Goal: Entertainment & Leisure: Browse casually

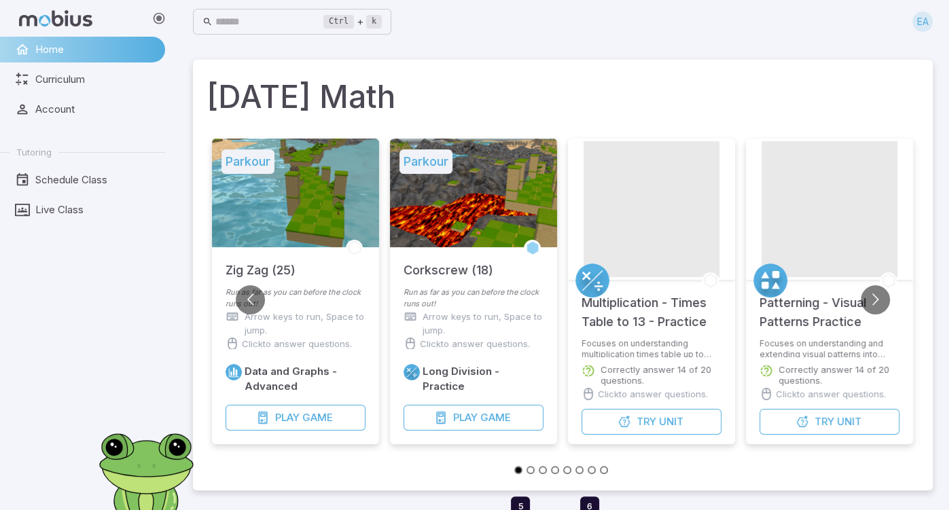
click at [432, 179] on div at bounding box center [473, 193] width 167 height 109
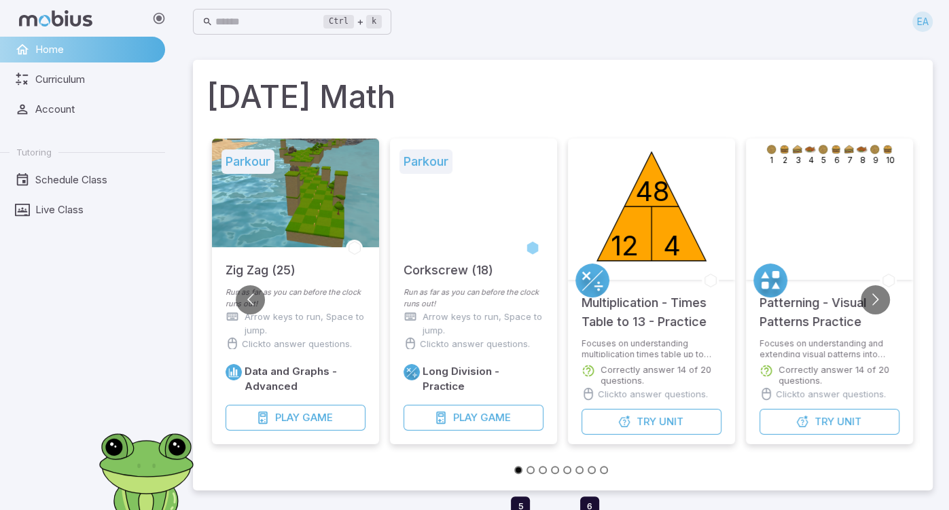
click at [285, 200] on div at bounding box center [295, 193] width 167 height 109
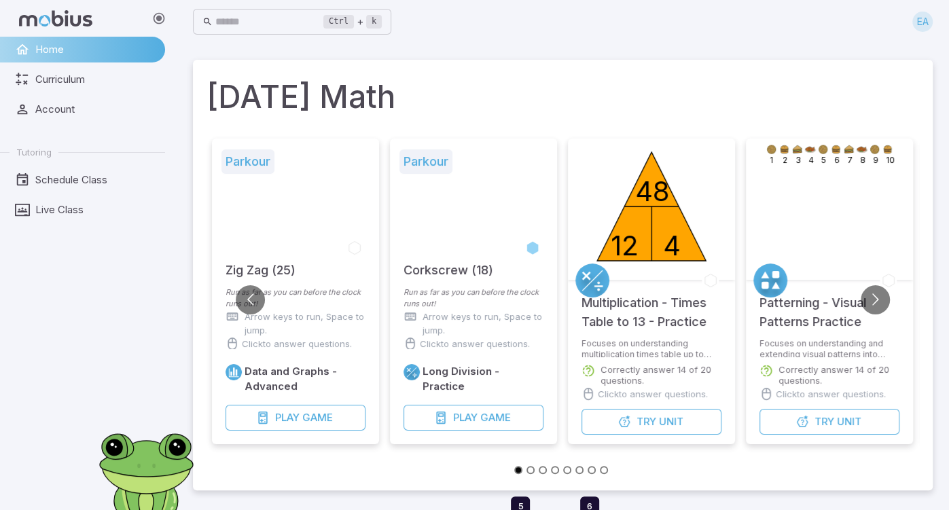
click at [306, 325] on p "Arrow keys to run, Space to jump." at bounding box center [305, 323] width 121 height 27
click at [447, 340] on p "Click to answer questions." at bounding box center [476, 344] width 110 height 14
click at [294, 332] on p "Click to answer questions." at bounding box center [297, 330] width 110 height 14
click at [294, 277] on h5 "Zig Zag (25)" at bounding box center [261, 263] width 70 height 33
click at [296, 294] on p "Run as far as you can before the clock runs out!" at bounding box center [296, 298] width 140 height 23
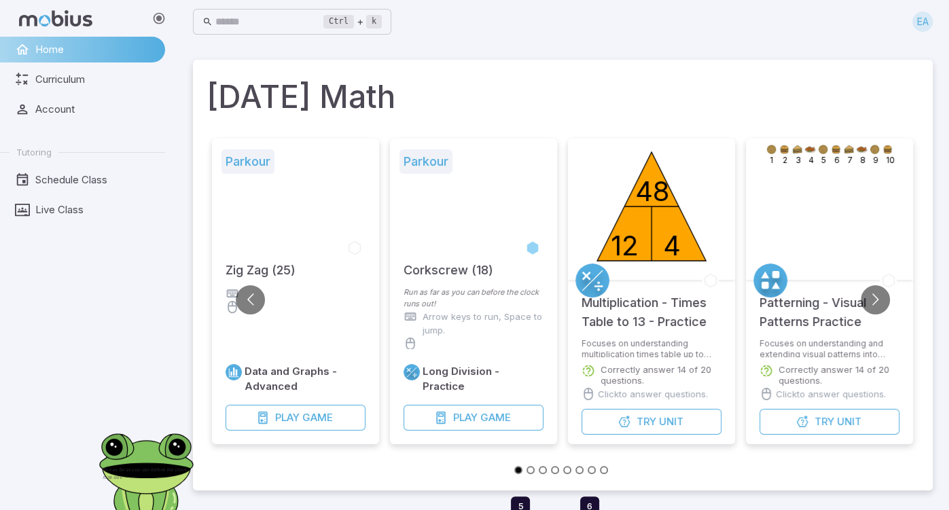
click at [283, 270] on h5 "Zig Zag (25)" at bounding box center [261, 263] width 70 height 33
click at [249, 299] on button "Go to previous slide" at bounding box center [250, 299] width 29 height 29
click at [274, 382] on h6 "Data and Graphs - Advanced" at bounding box center [304, 379] width 121 height 30
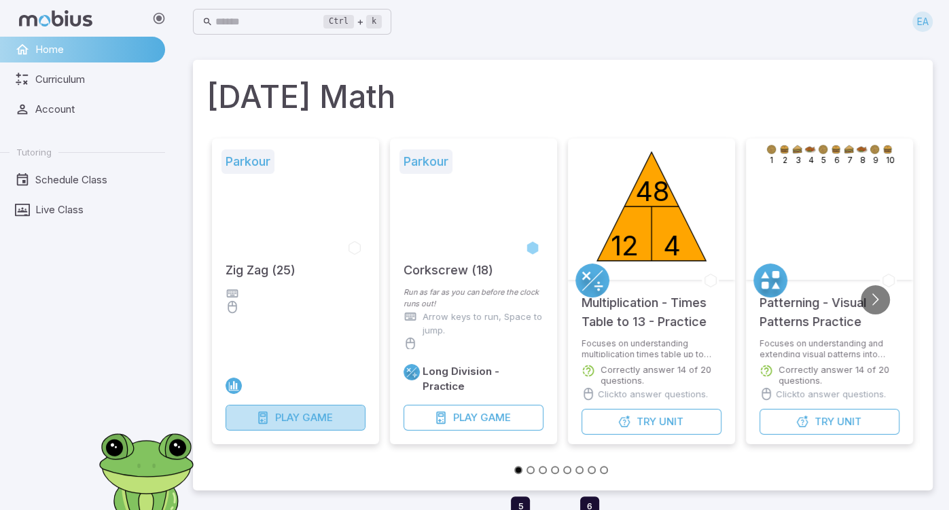
click at [275, 413] on span "Play" at bounding box center [287, 417] width 24 height 15
click at [236, 387] on icon at bounding box center [233, 385] width 7 height 8
click at [282, 421] on button "Game" at bounding box center [296, 418] width 140 height 26
click at [236, 424] on circle at bounding box center [234, 423] width 16 height 16
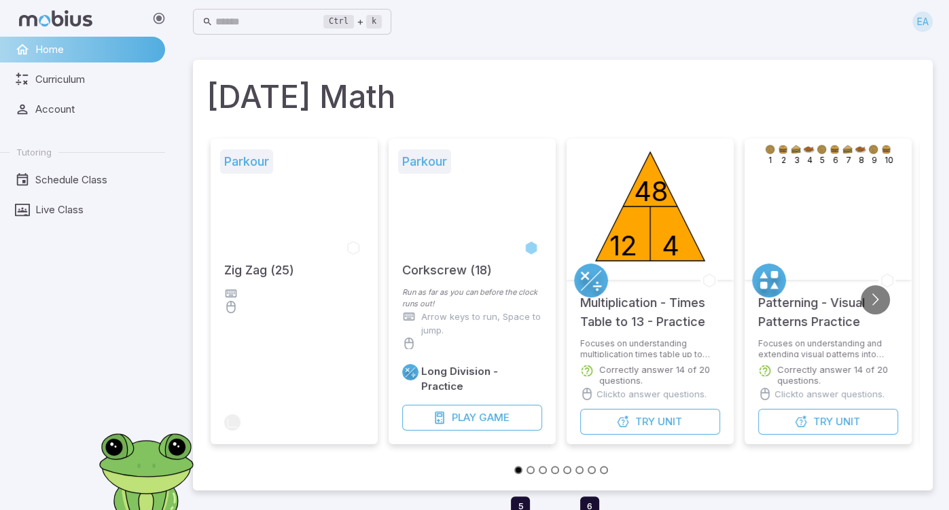
click at [234, 293] on icon at bounding box center [231, 294] width 14 height 14
click at [241, 276] on h5 "Zig Zag (25)" at bounding box center [261, 263] width 70 height 33
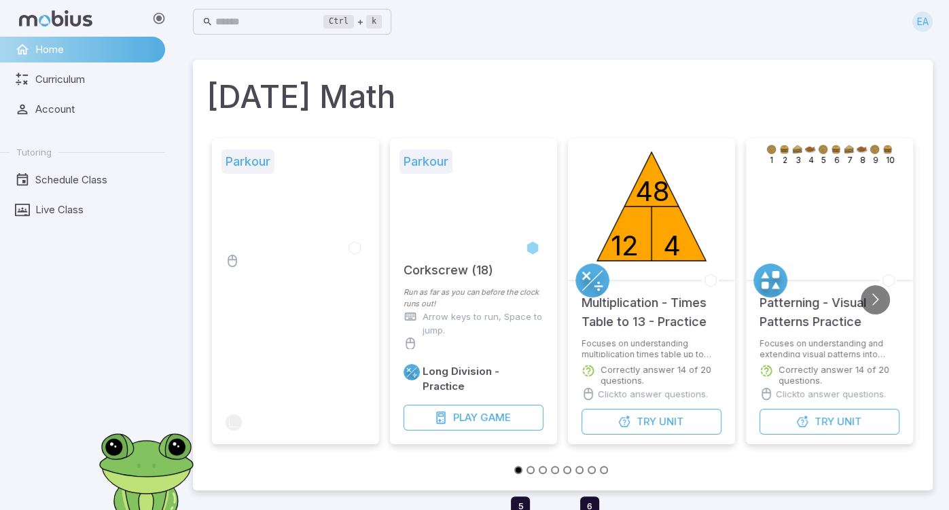
click at [228, 260] on icon at bounding box center [233, 261] width 14 height 14
click at [250, 164] on h5 "Parkour" at bounding box center [248, 161] width 53 height 24
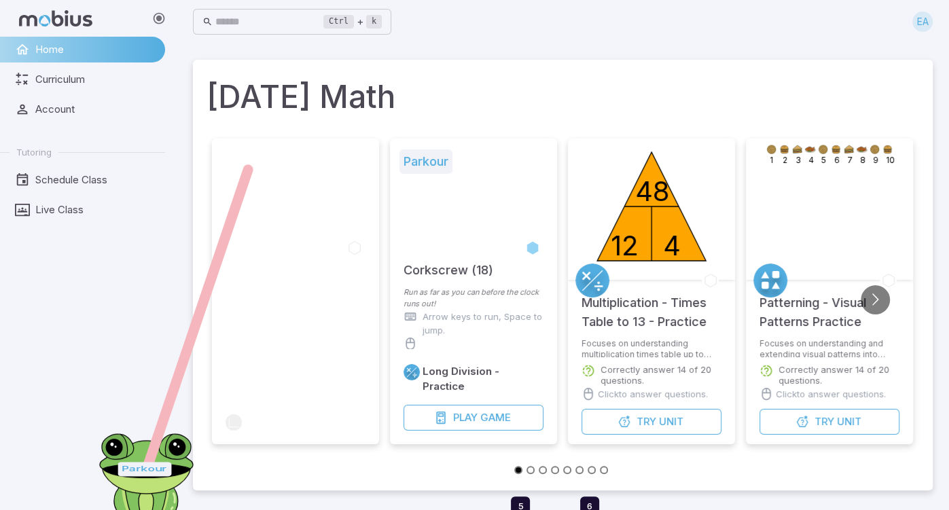
click at [287, 275] on div at bounding box center [295, 353] width 167 height 182
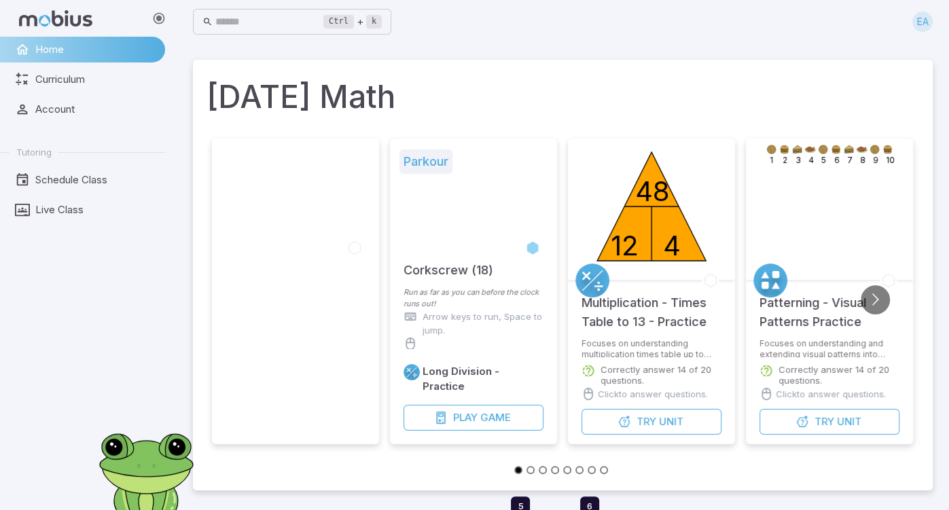
click at [257, 213] on div at bounding box center [295, 193] width 167 height 109
click at [418, 161] on h5 "Parkour" at bounding box center [426, 161] width 53 height 24
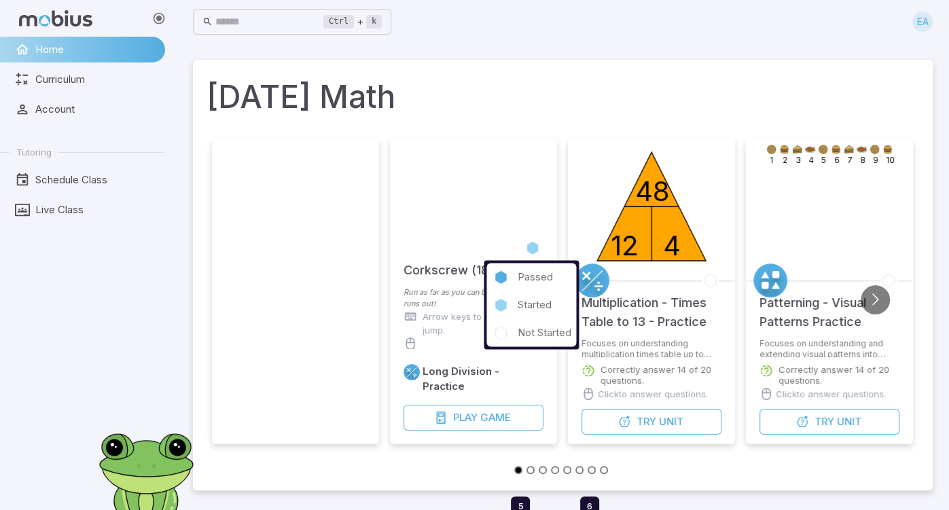
click at [535, 243] on icon at bounding box center [533, 248] width 14 height 14
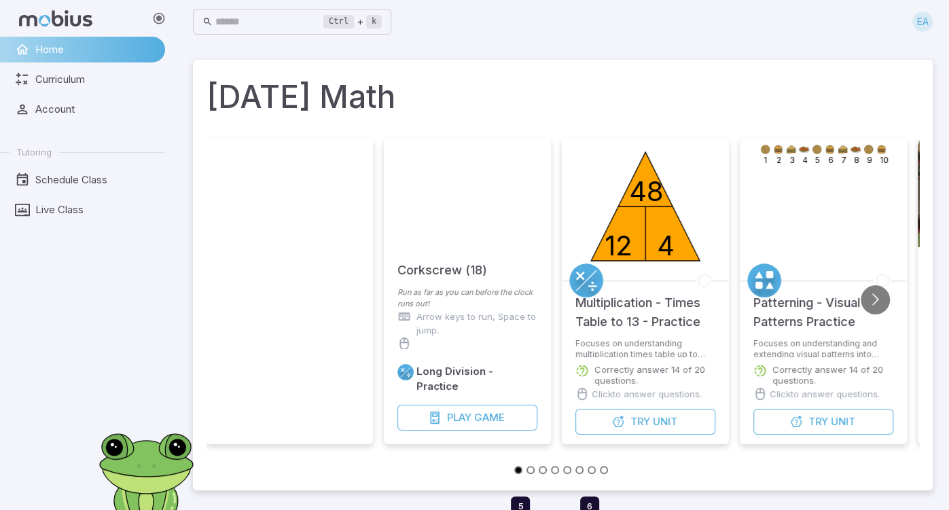
drag, startPoint x: 462, startPoint y: 266, endPoint x: 456, endPoint y: 270, distance: 7.4
click at [456, 270] on h5 "Corkscrew (18)" at bounding box center [443, 263] width 90 height 33
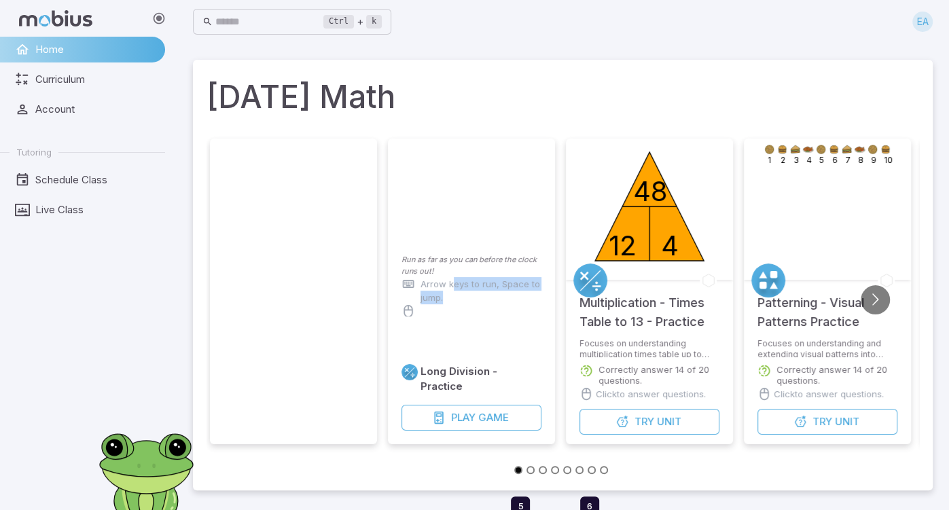
click at [451, 290] on p "Arrow keys to run, Space to jump." at bounding box center [481, 290] width 121 height 27
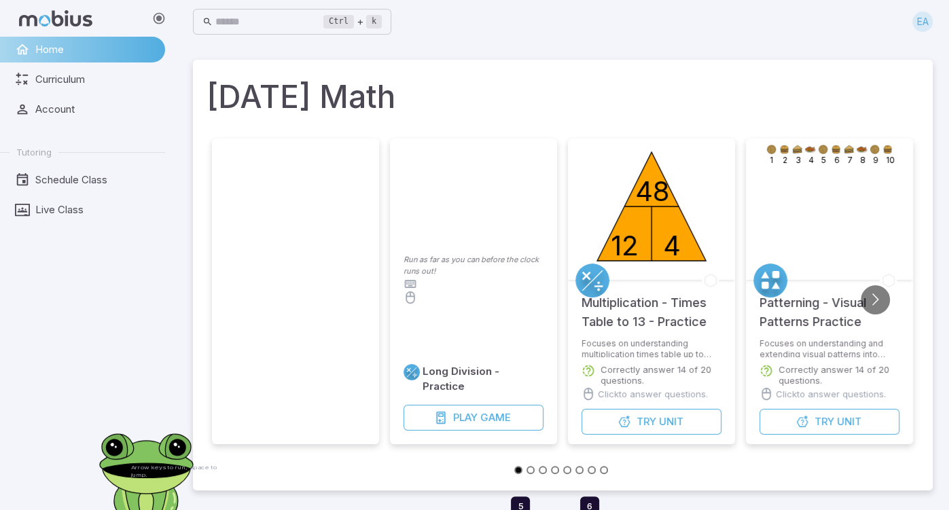
click at [443, 262] on p "Run as far as you can before the clock runs out!" at bounding box center [474, 265] width 140 height 23
click at [414, 277] on icon at bounding box center [411, 275] width 14 height 14
click at [408, 262] on icon at bounding box center [411, 261] width 14 height 14
click at [407, 381] on circle at bounding box center [412, 372] width 16 height 16
click at [443, 383] on h6 "Long Division - Practice" at bounding box center [483, 379] width 121 height 30
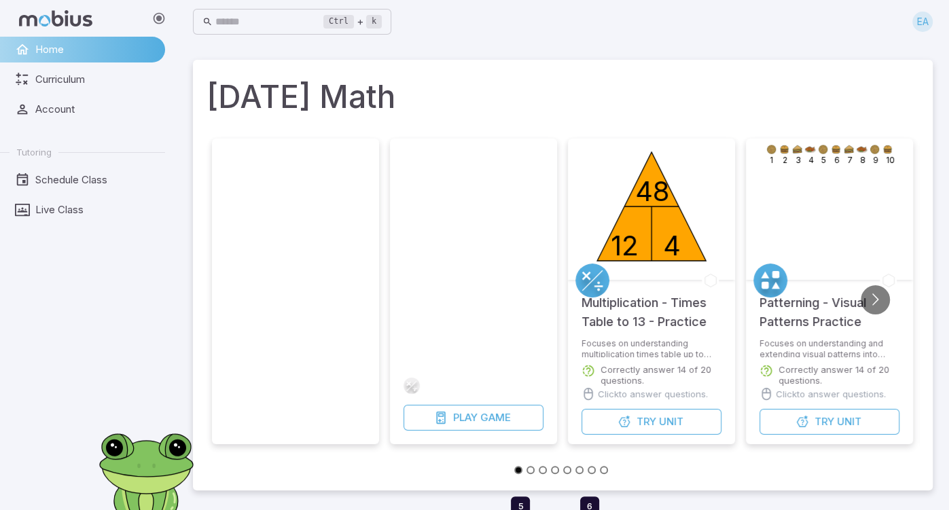
click at [413, 381] on icon at bounding box center [412, 386] width 16 height 16
click at [412, 389] on link at bounding box center [412, 386] width 16 height 16
click at [419, 420] on button "Play Game" at bounding box center [474, 418] width 140 height 26
click at [659, 197] on text "48" at bounding box center [652, 191] width 34 height 33
click at [646, 190] on icon at bounding box center [651, 206] width 109 height 109
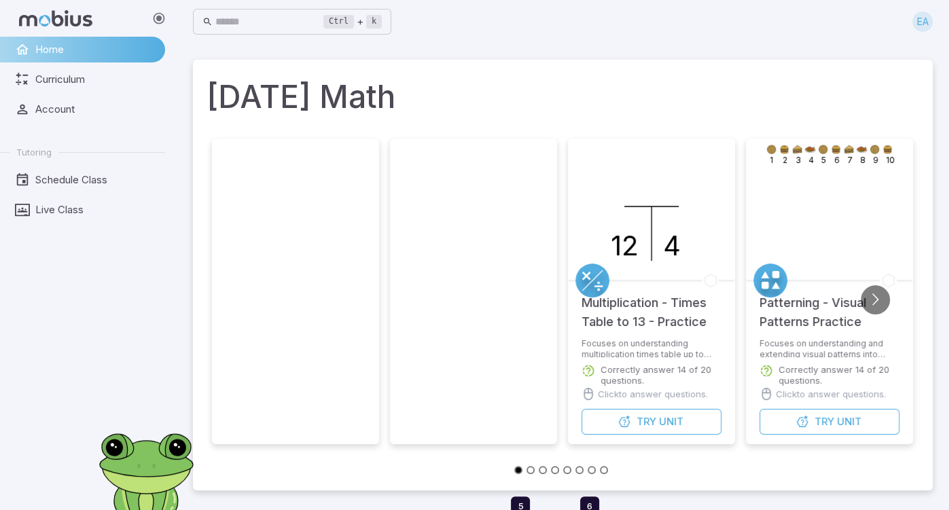
click at [653, 229] on icon "12 4" at bounding box center [652, 207] width 136 height 136
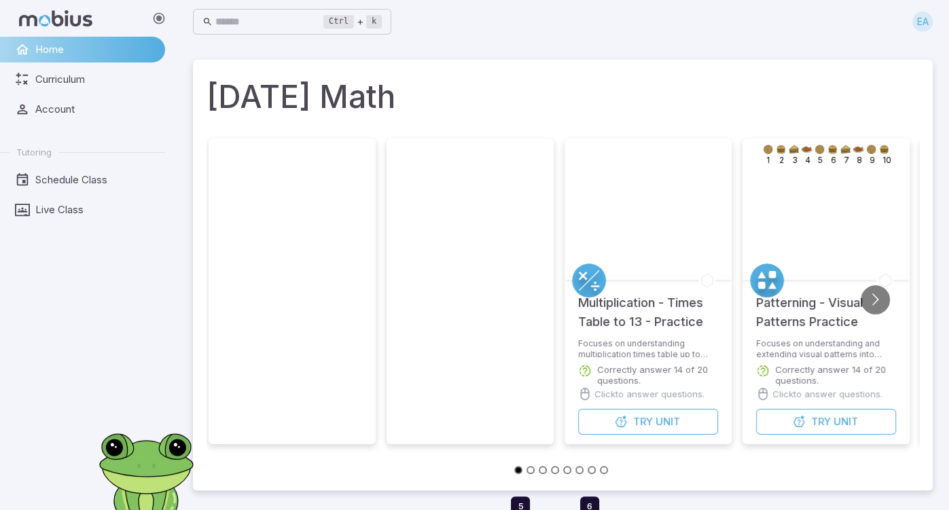
click at [813, 142] on icon "1 2 3 4 5 6 7 8 9 10" at bounding box center [826, 152] width 136 height 27
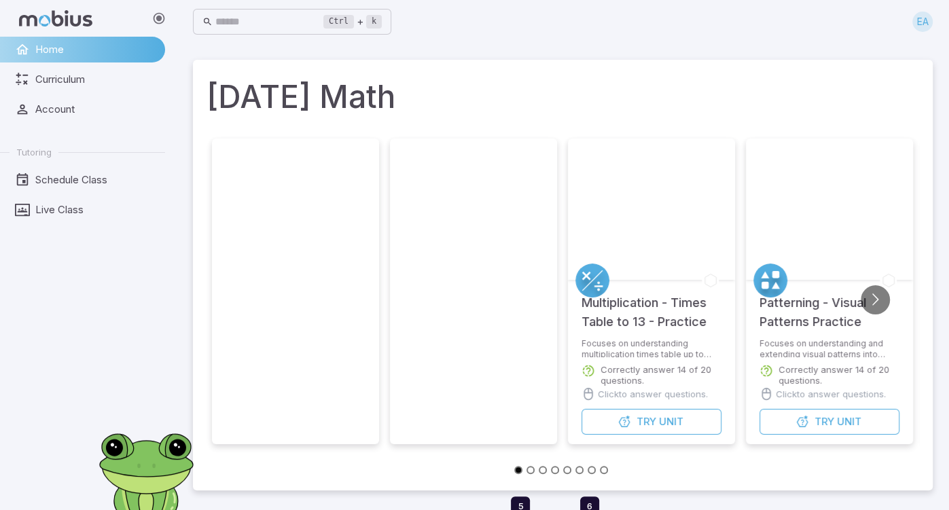
click at [595, 283] on circle at bounding box center [593, 281] width 34 height 34
click at [770, 277] on circle at bounding box center [771, 281] width 34 height 34
click at [769, 277] on icon at bounding box center [771, 281] width 34 height 34
click at [769, 277] on link at bounding box center [771, 281] width 34 height 34
click at [780, 279] on div at bounding box center [829, 209] width 141 height 141
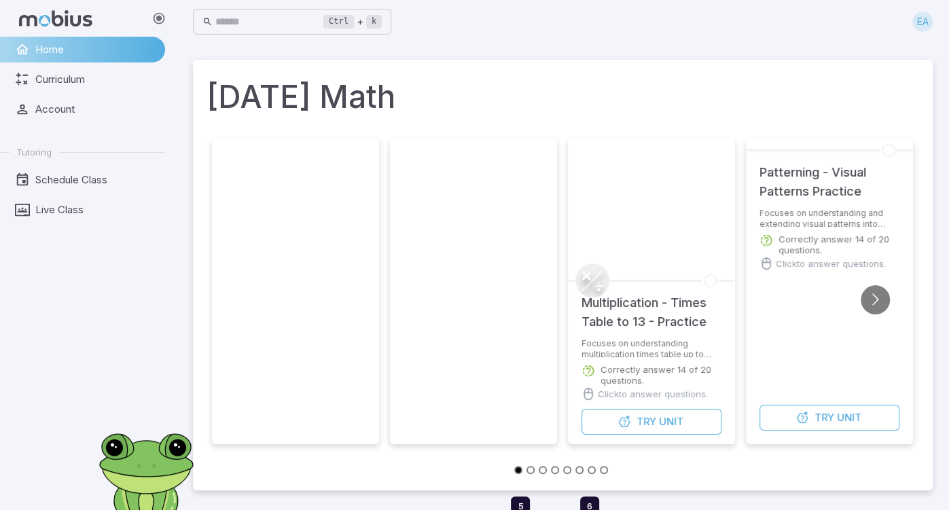
click at [714, 281] on icon at bounding box center [710, 281] width 11 height 13
click at [722, 281] on div "Multiplication - Times Table to 13 - Practice" at bounding box center [651, 309] width 167 height 58
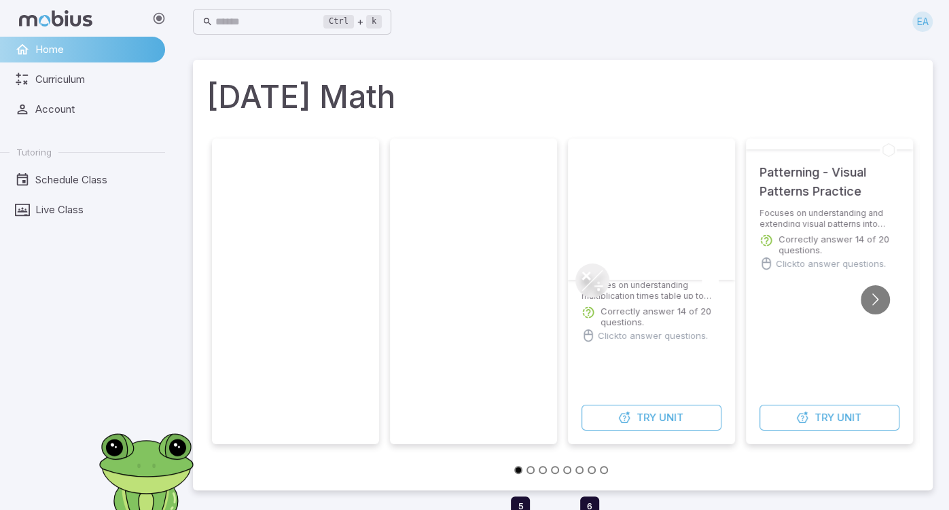
click at [667, 277] on div at bounding box center [651, 209] width 141 height 141
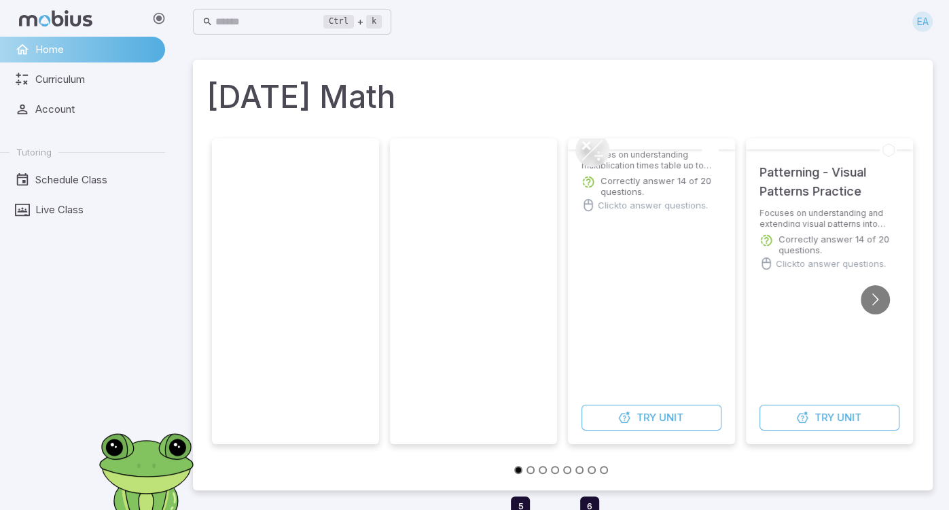
click at [631, 200] on p "Click to answer questions." at bounding box center [653, 205] width 110 height 14
click at [622, 174] on div "Correctly answer 14 of 20 questions." at bounding box center [652, 183] width 140 height 27
click at [622, 174] on div at bounding box center [652, 180] width 140 height 14
click at [618, 166] on p "Focuses on understanding multiplication times table up to thirteen." at bounding box center [652, 160] width 140 height 22
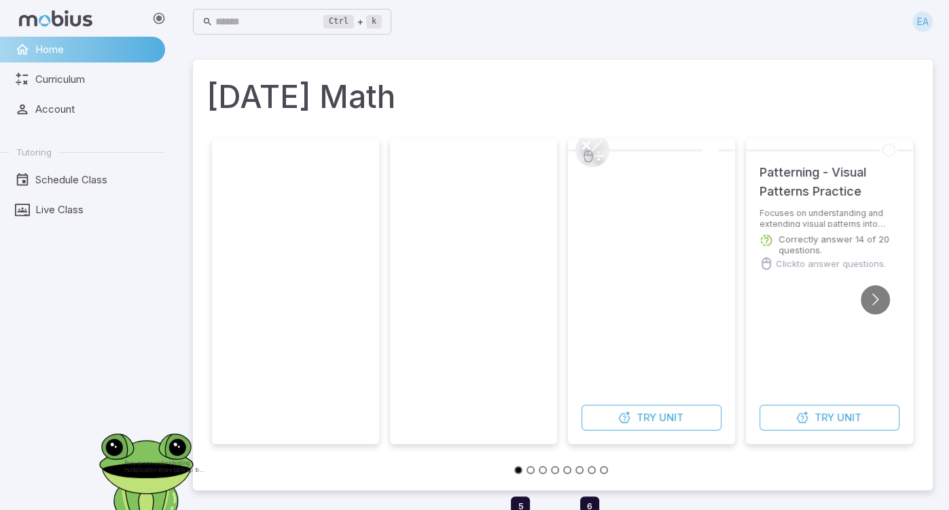
click at [588, 147] on icon at bounding box center [586, 145] width 9 height 9
click at [596, 148] on icon at bounding box center [593, 150] width 34 height 34
click at [595, 149] on link at bounding box center [593, 150] width 34 height 34
click at [592, 156] on icon at bounding box center [589, 156] width 14 height 14
click at [596, 149] on div at bounding box center [651, 153] width 167 height 8
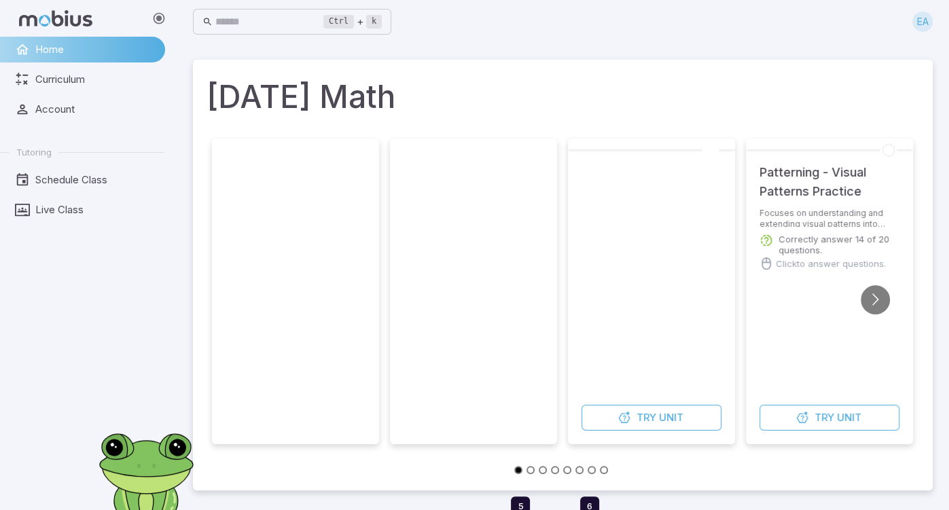
click at [727, 149] on div "Try Unit" at bounding box center [651, 296] width 167 height 295
click at [686, 160] on div at bounding box center [651, 292] width 167 height 306
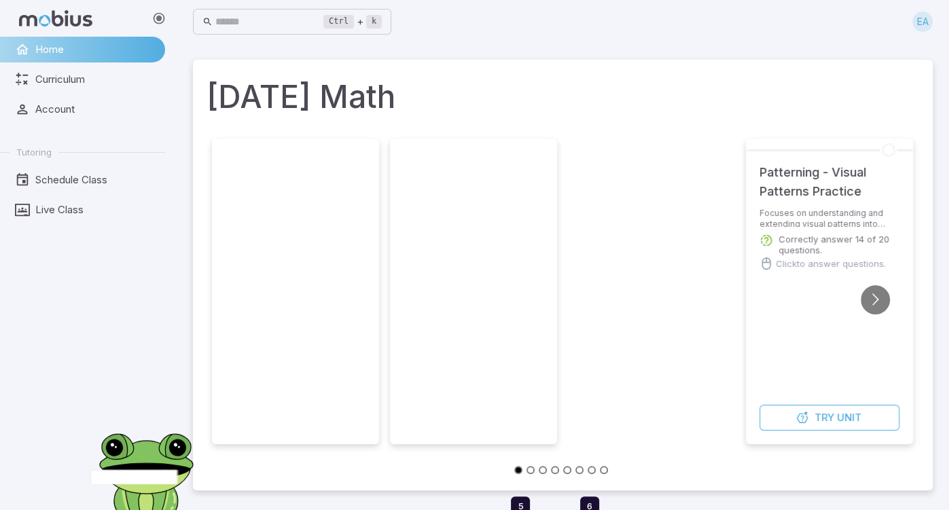
click at [832, 186] on h5 "Patterning - Visual Patterns Practice" at bounding box center [830, 175] width 140 height 52
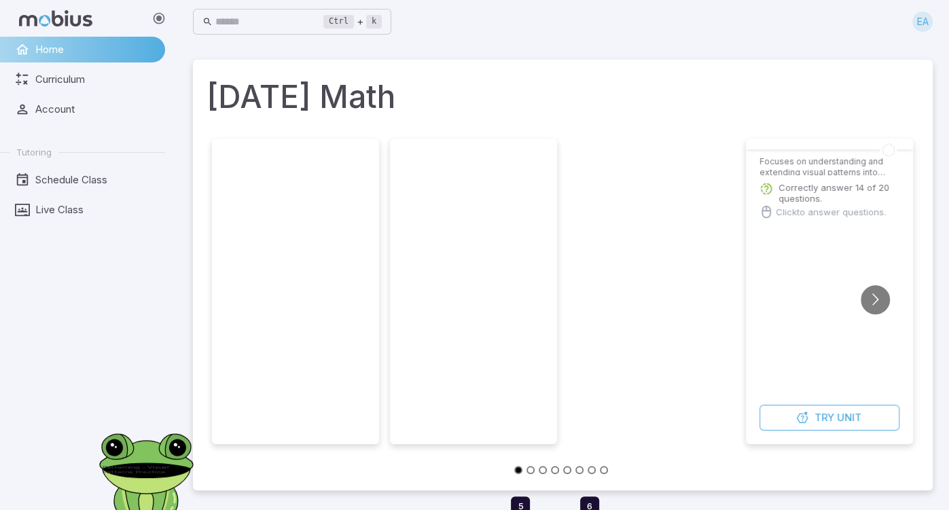
click at [847, 156] on p "Focuses on understanding and extending visual patterns into number patterns." at bounding box center [830, 165] width 140 height 19
click at [847, 156] on div "Correctly answer 14 of 20 questions." at bounding box center [830, 169] width 140 height 27
click at [846, 156] on p "Click to answer questions." at bounding box center [831, 163] width 110 height 14
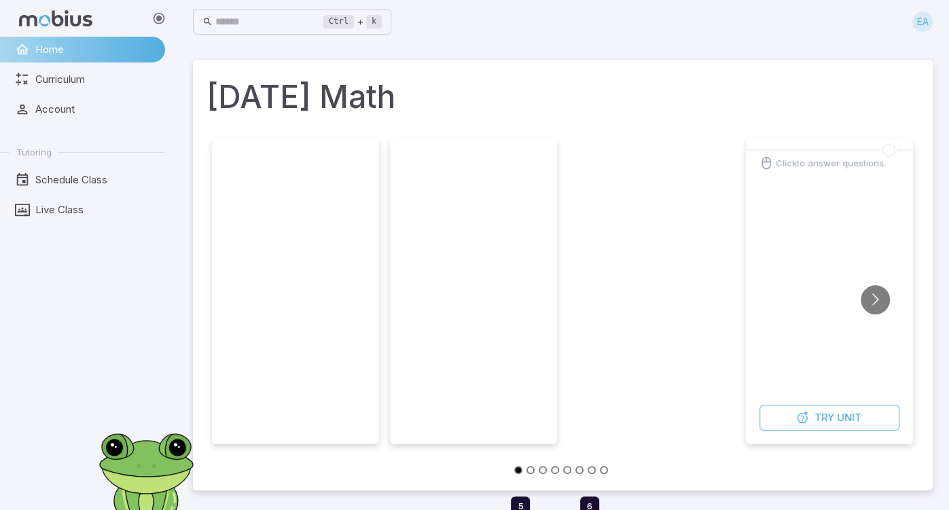
click at [844, 149] on div at bounding box center [829, 152] width 167 height 7
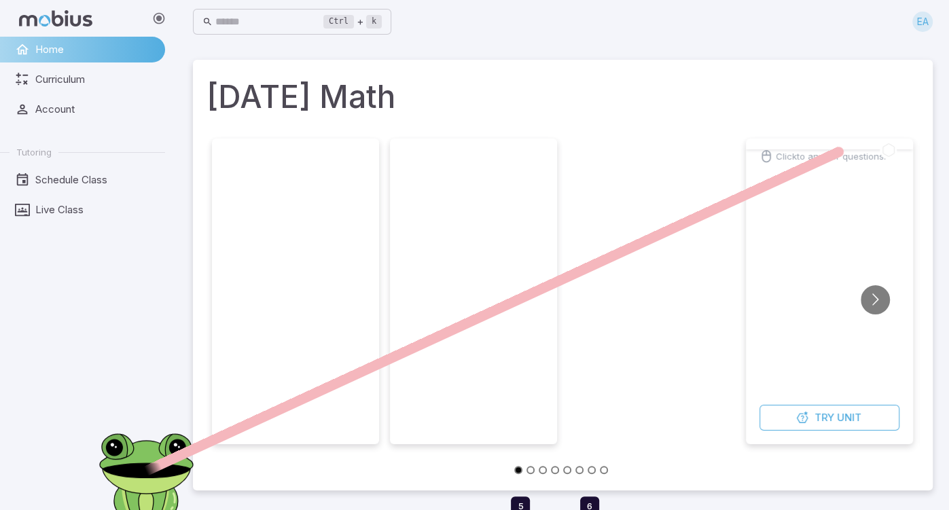
click at [844, 149] on p "Click to answer questions." at bounding box center [831, 156] width 110 height 14
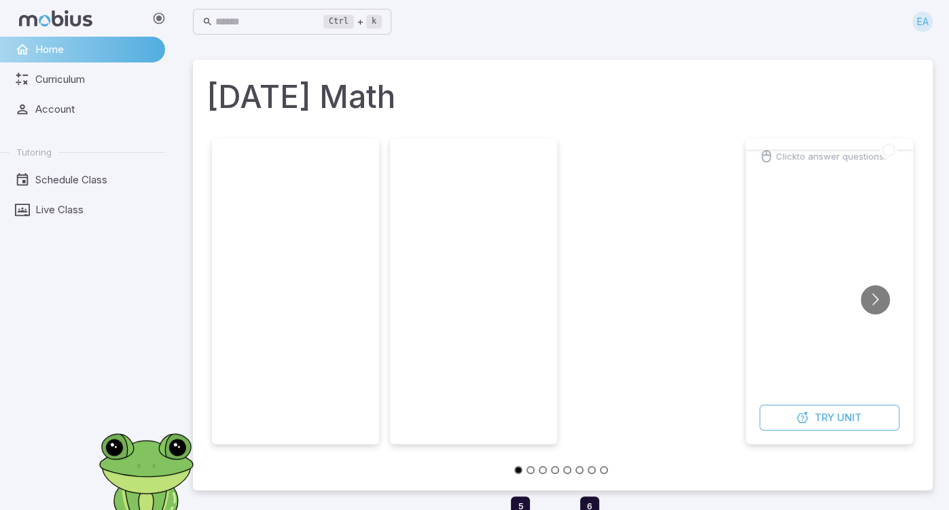
click at [844, 149] on p "Click to answer questions." at bounding box center [831, 156] width 110 height 14
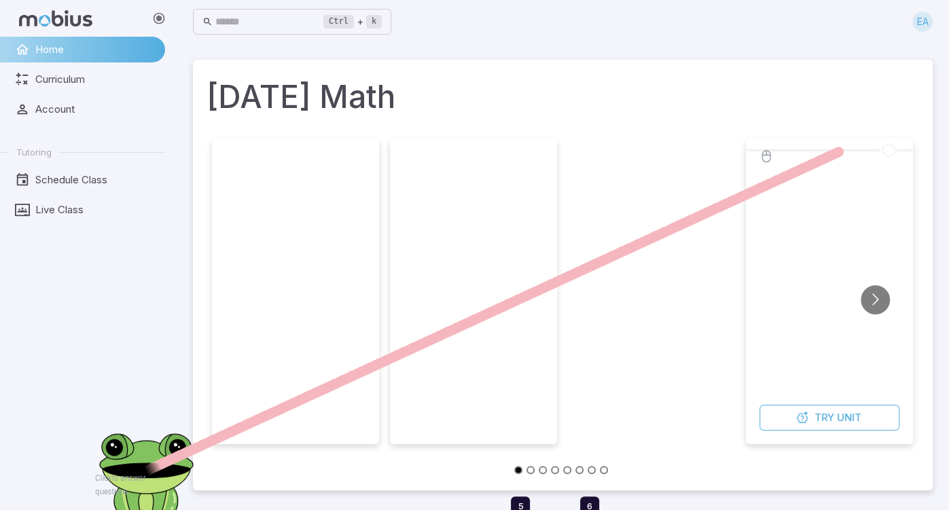
click at [844, 149] on div at bounding box center [830, 156] width 140 height 14
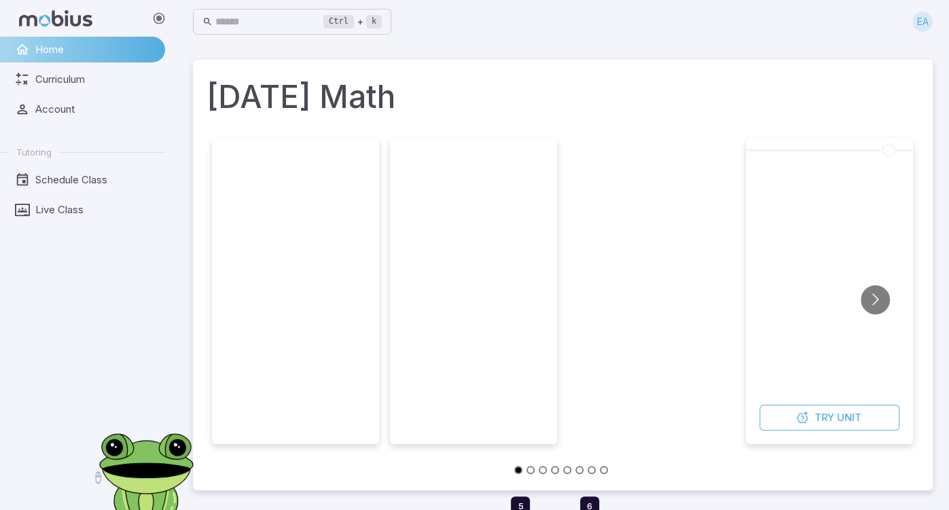
click at [844, 149] on div at bounding box center [829, 153] width 167 height 8
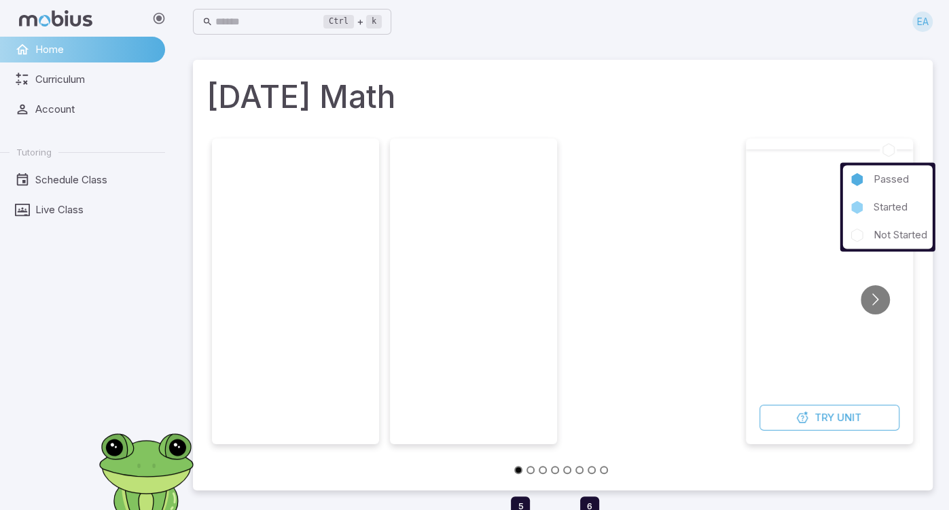
click at [885, 152] on icon at bounding box center [888, 150] width 11 height 13
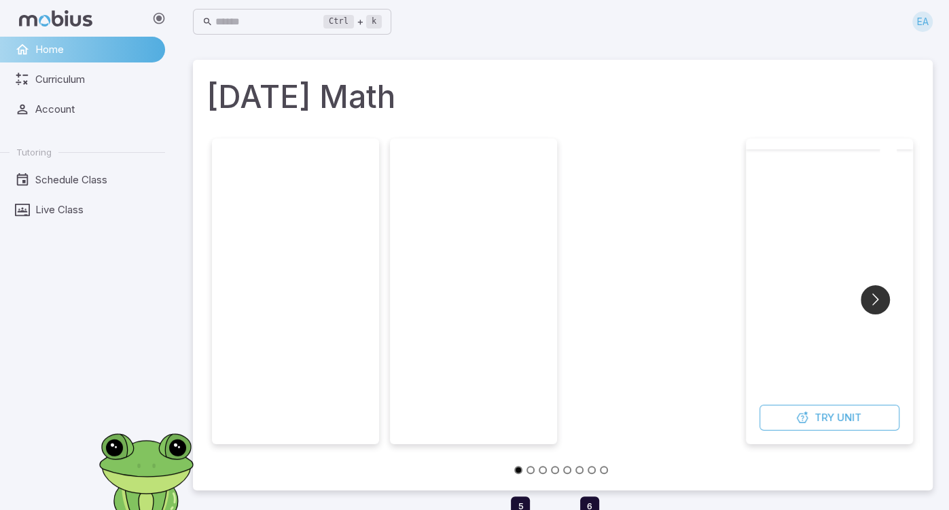
click at [890, 302] on button "Go to next slide" at bounding box center [875, 299] width 29 height 29
click at [833, 412] on span "Try" at bounding box center [825, 417] width 20 height 15
click at [849, 419] on span "Unit" at bounding box center [839, 417] width 24 height 15
click at [828, 418] on icon "button" at bounding box center [827, 419] width 14 height 14
click at [829, 428] on button "button" at bounding box center [830, 425] width 140 height 11
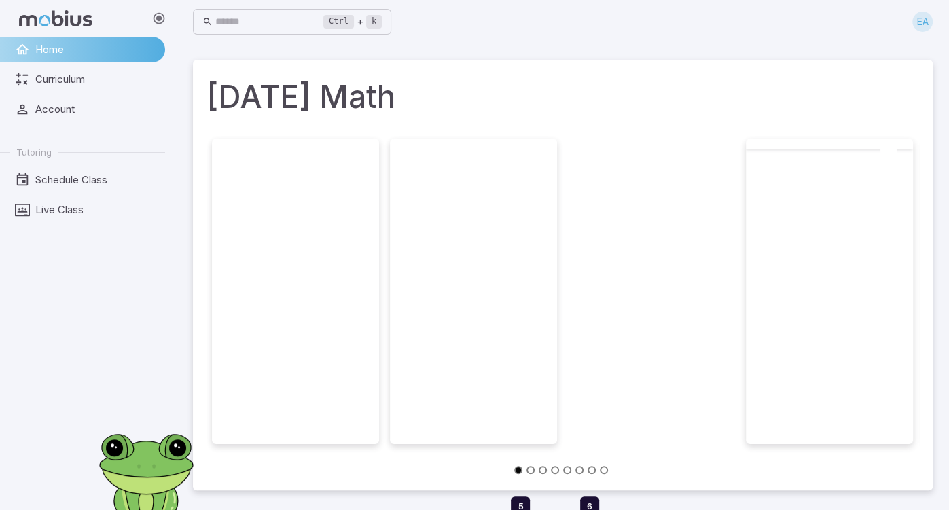
click at [532, 467] on button "Go to slide 2" at bounding box center [531, 470] width 8 height 8
click at [557, 470] on button "Go to slide 5" at bounding box center [561, 470] width 8 height 8
click at [557, 470] on button "Go to slide 4" at bounding box center [555, 470] width 8 height 8
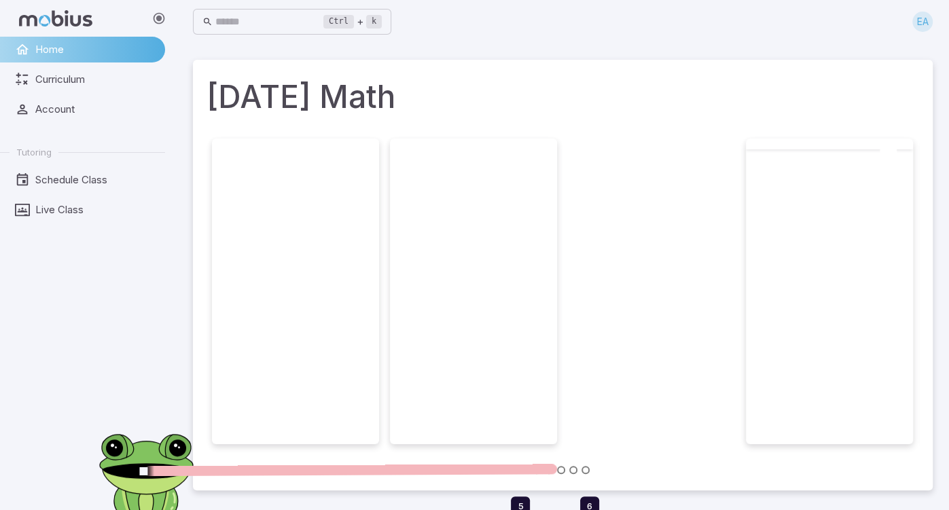
click at [557, 470] on button "Go to slide 6" at bounding box center [561, 470] width 8 height 8
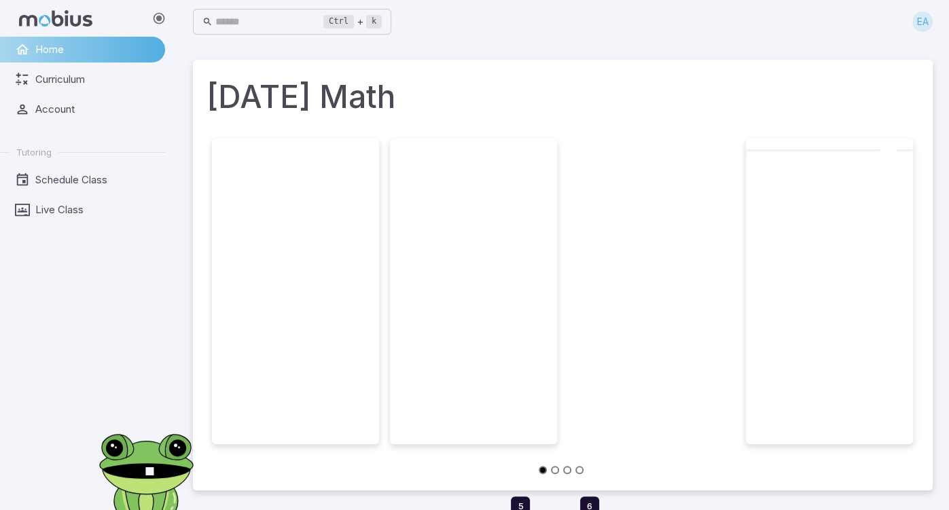
click at [557, 470] on button "Go to slide 3" at bounding box center [555, 470] width 8 height 8
click at [557, 470] on button "Go to slide 7" at bounding box center [561, 470] width 8 height 8
click at [557, 470] on button "Go to slide 1" at bounding box center [555, 470] width 8 height 8
click at [557, 470] on button "Go to slide 8" at bounding box center [561, 470] width 8 height 8
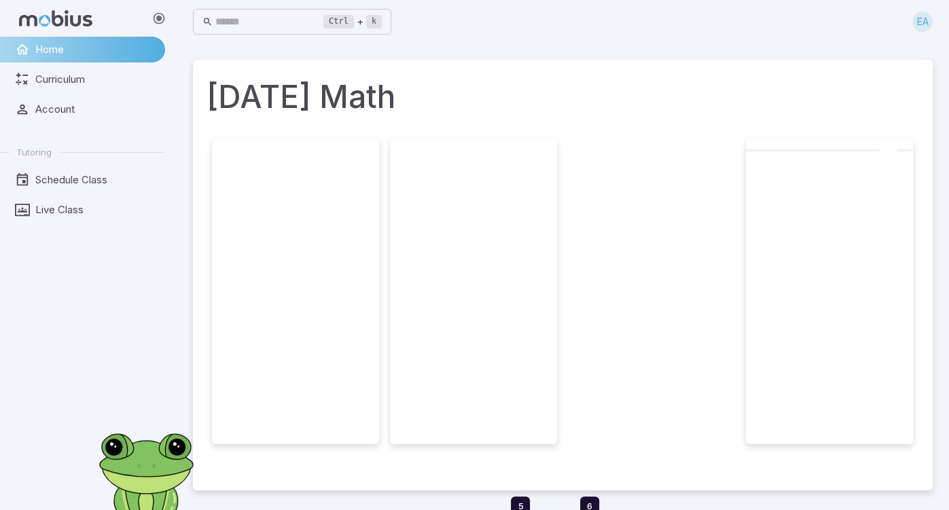
click at [333, 88] on h1 "[DATE] Math" at bounding box center [563, 96] width 713 height 46
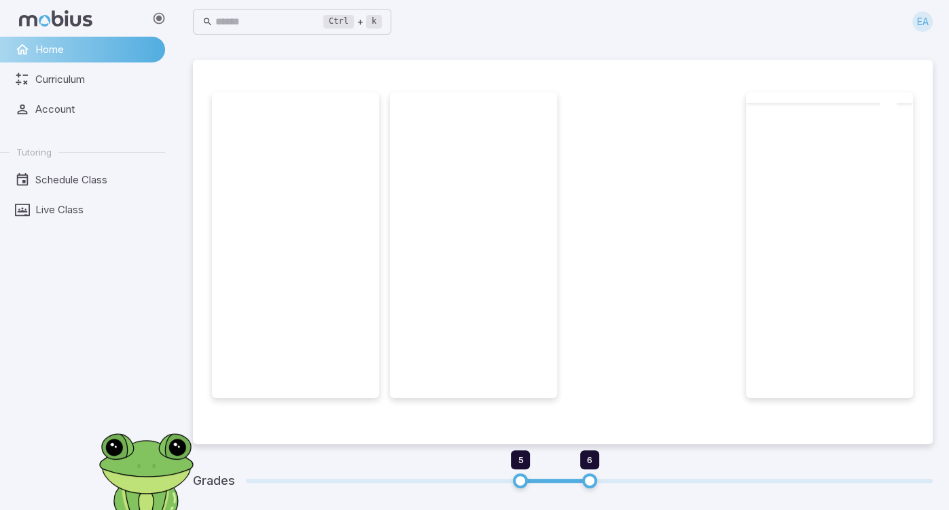
click at [462, 241] on div at bounding box center [473, 307] width 167 height 182
click at [280, 247] on div at bounding box center [296, 245] width 167 height 306
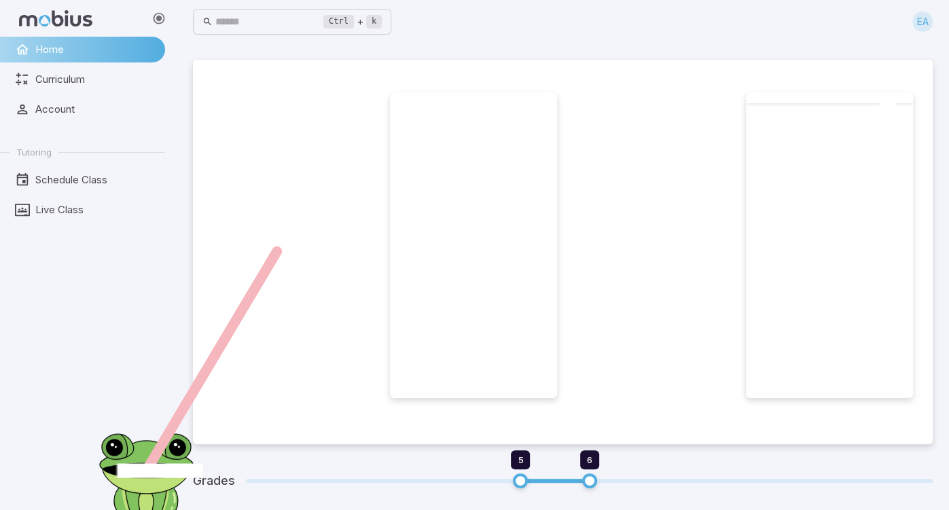
click at [549, 252] on div at bounding box center [473, 245] width 167 height 306
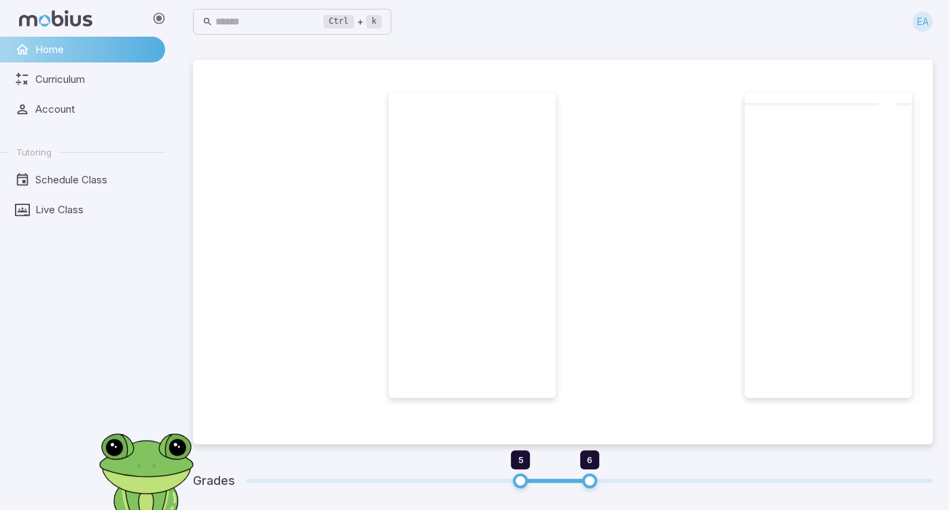
click at [516, 245] on div at bounding box center [472, 245] width 167 height 306
click at [852, 260] on div at bounding box center [829, 250] width 167 height 295
click at [820, 103] on div at bounding box center [829, 97] width 167 height 11
click at [813, 99] on div at bounding box center [829, 245] width 167 height 306
click at [830, 142] on li at bounding box center [830, 253] width 178 height 322
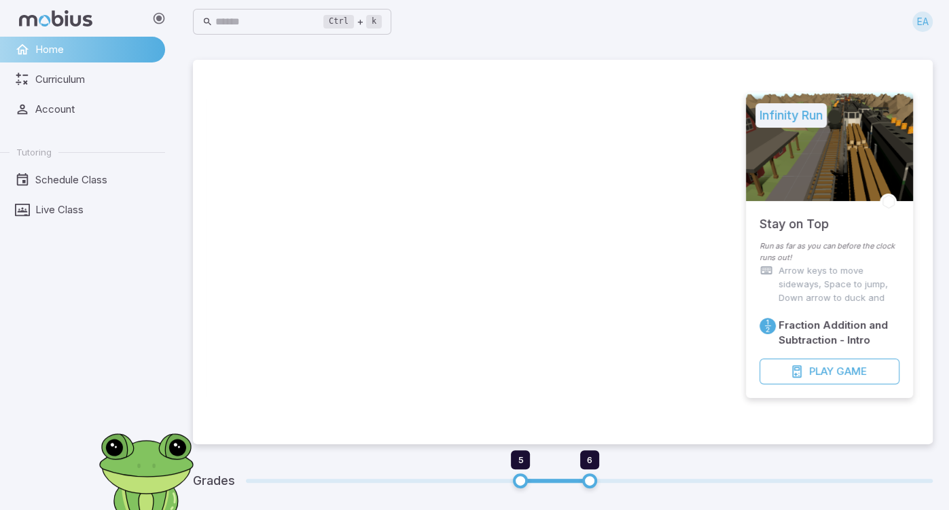
click at [820, 178] on div at bounding box center [829, 146] width 167 height 109
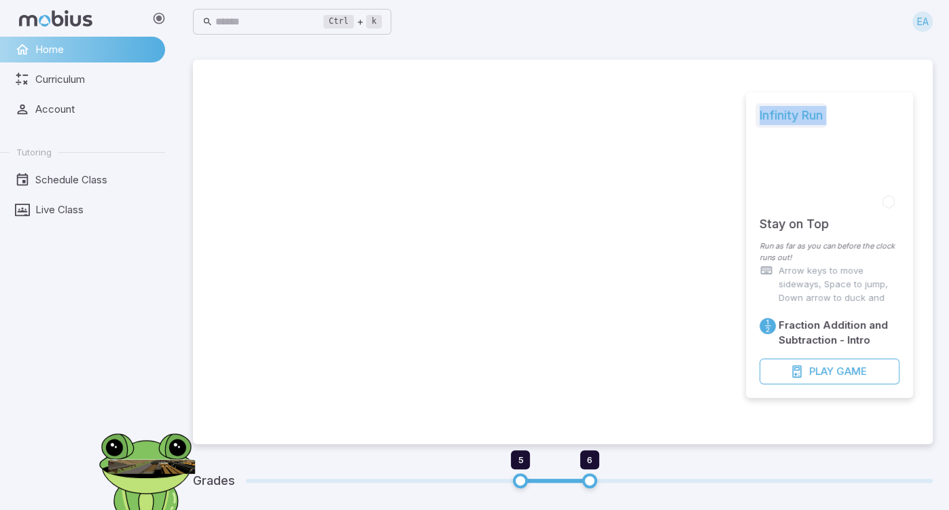
click at [820, 177] on div "Infinity Run" at bounding box center [829, 146] width 167 height 109
drag, startPoint x: 820, startPoint y: 177, endPoint x: 827, endPoint y: 186, distance: 11.1
click at [820, 177] on div "Infinity Run" at bounding box center [829, 146] width 167 height 109
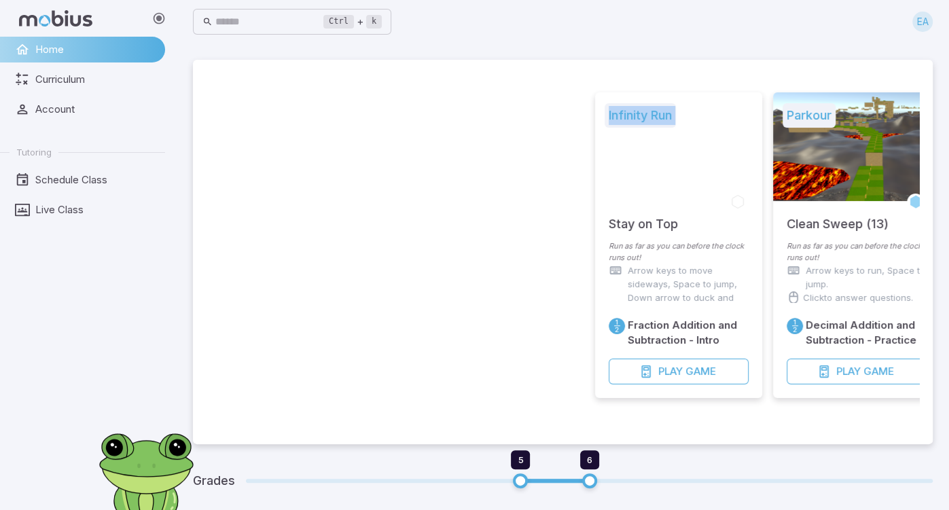
click at [660, 190] on div "Infinity Run" at bounding box center [678, 146] width 167 height 109
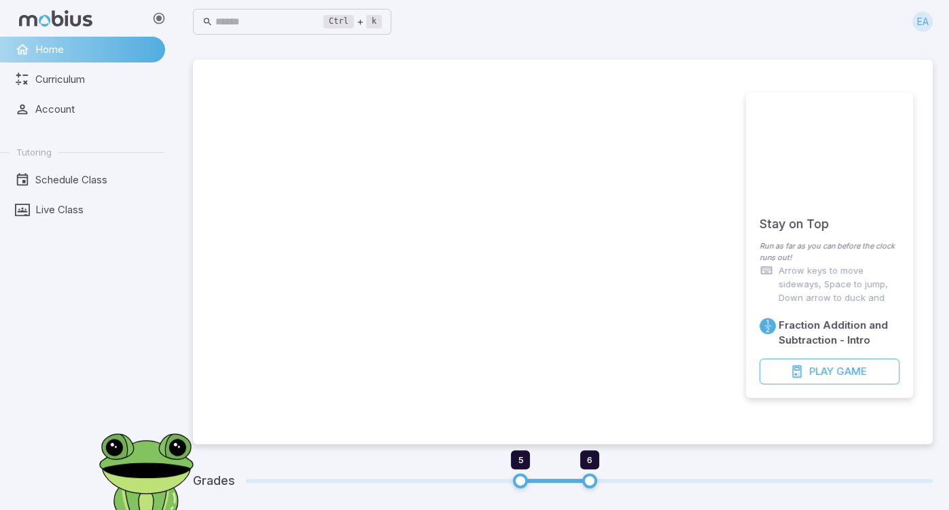
drag, startPoint x: 659, startPoint y: 190, endPoint x: 637, endPoint y: 188, distance: 22.5
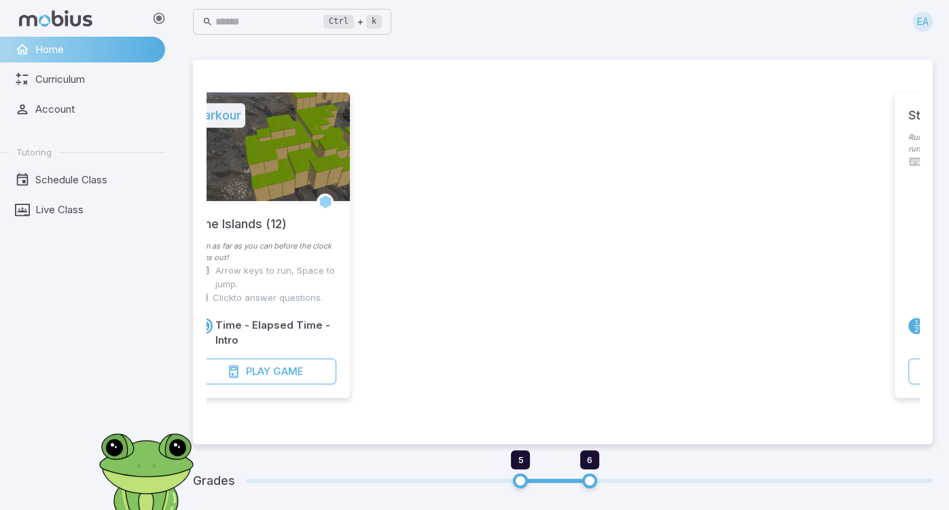
click at [777, 234] on li at bounding box center [800, 253] width 178 height 322
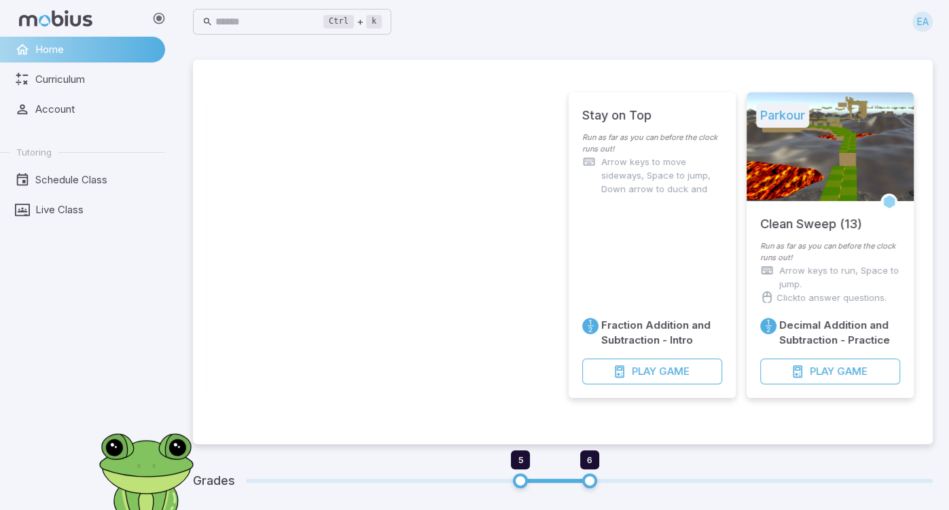
click at [575, 265] on div "Fraction Addition and Subtraction - Intro Play Game" at bounding box center [652, 300] width 167 height 196
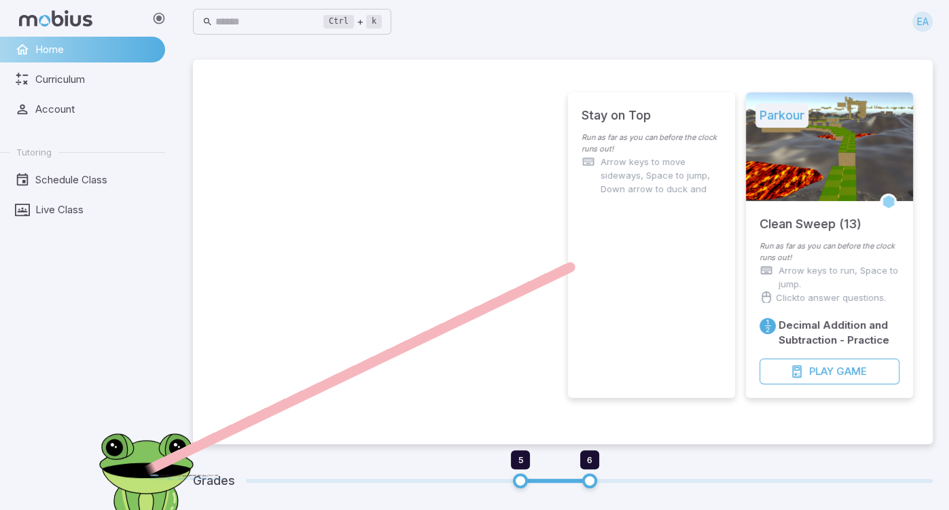
click at [593, 256] on div "Stay on Top Run as far as you can before the clock runs out! Arrow keys to move…" at bounding box center [651, 245] width 167 height 306
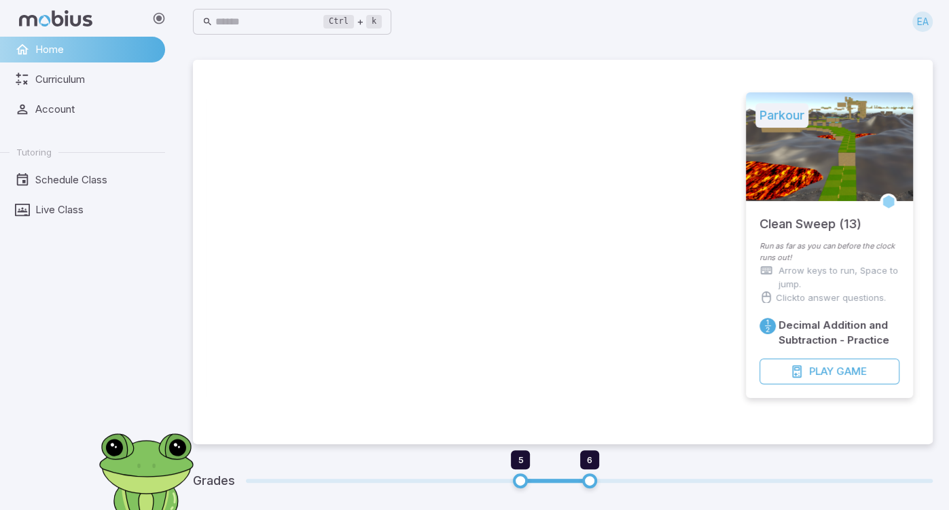
click at [756, 217] on div "Clean Sweep (13)" at bounding box center [829, 220] width 167 height 39
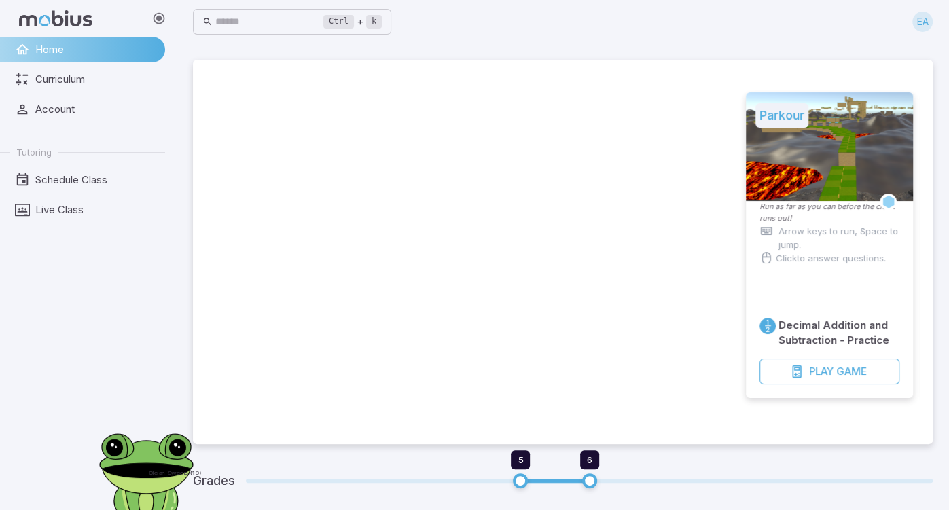
click at [756, 217] on div "Run as far as you can before the clock runs out! Arrow keys to run, Space to ju…" at bounding box center [829, 236] width 167 height 71
click at [756, 219] on div "Decimal Addition and Subtraction - Practice Play Game" at bounding box center [829, 299] width 167 height 197
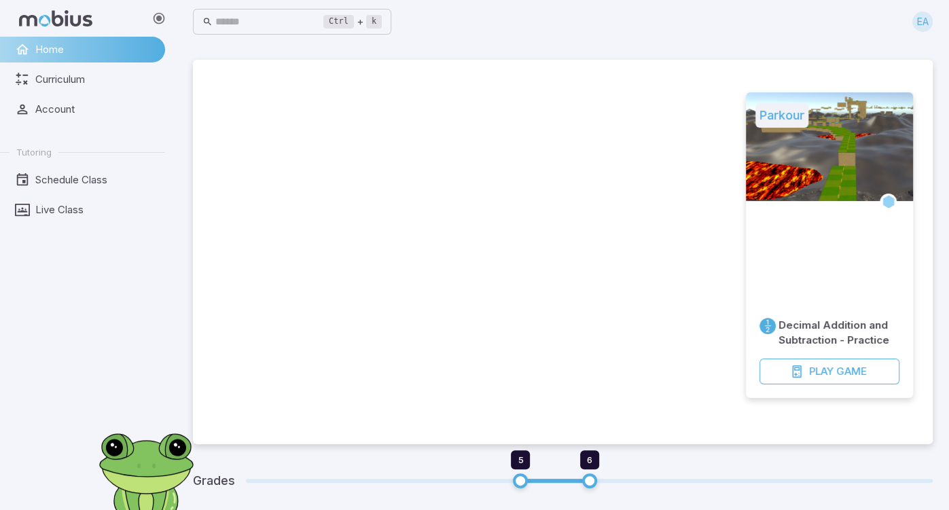
click at [756, 219] on div "Decimal Addition and Subtraction - Practice Play Game" at bounding box center [829, 299] width 167 height 197
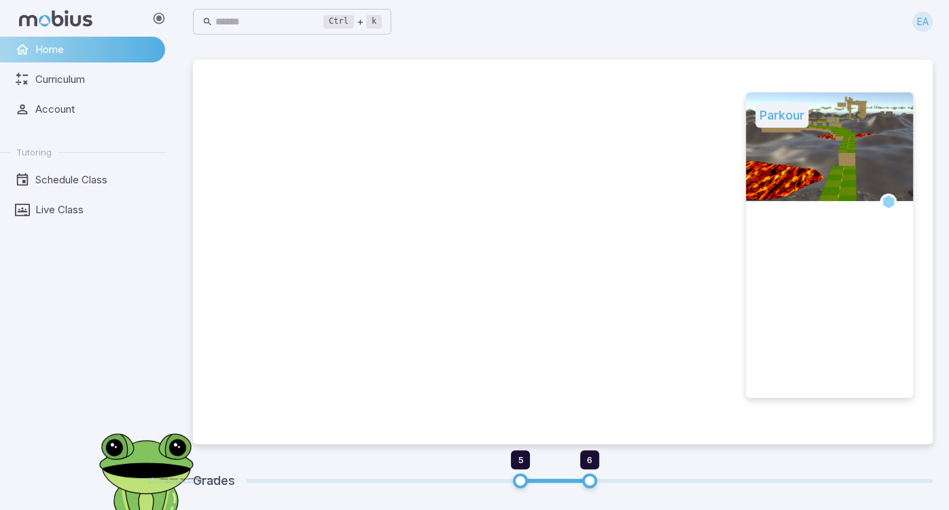
click at [756, 219] on div "Parkour" at bounding box center [829, 245] width 167 height 306
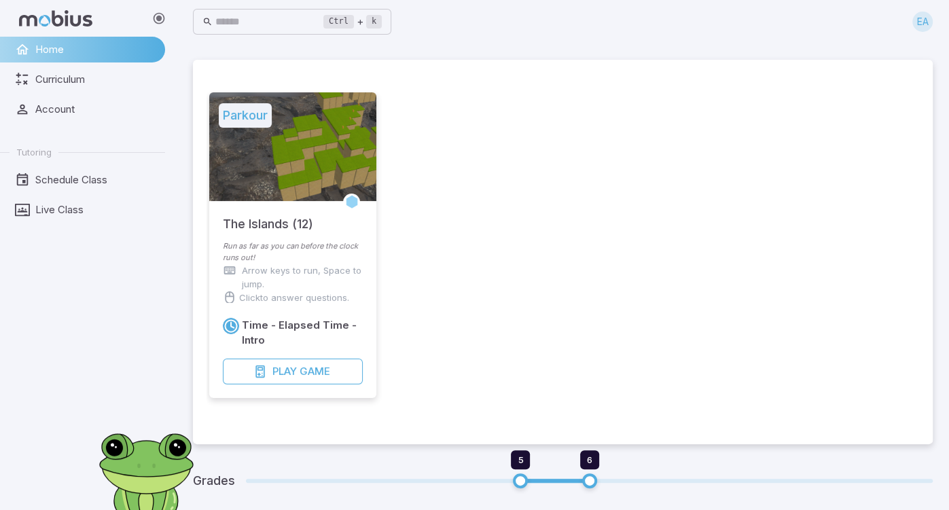
drag, startPoint x: 603, startPoint y: 230, endPoint x: 874, endPoint y: 272, distance: 273.8
click at [874, 272] on li at bounding box center [827, 253] width 178 height 322
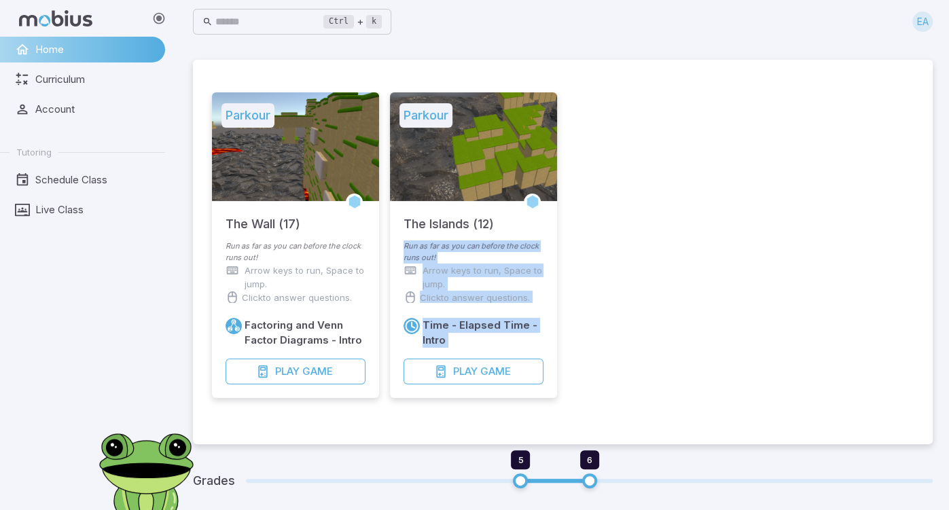
drag, startPoint x: 521, startPoint y: 232, endPoint x: 783, endPoint y: 260, distance: 264.5
drag, startPoint x: 495, startPoint y: 222, endPoint x: 514, endPoint y: 219, distance: 18.7
click at [497, 222] on div "The Islands (12)" at bounding box center [473, 220] width 167 height 39
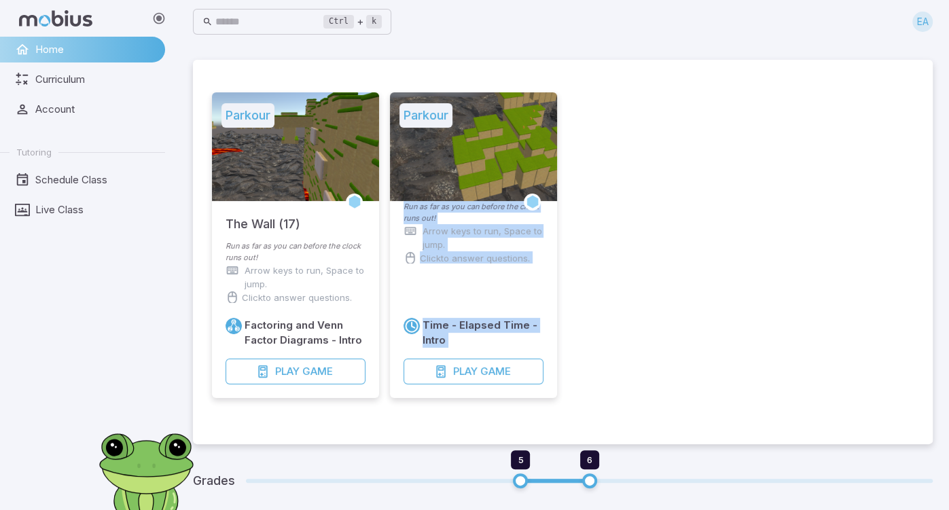
click at [536, 296] on div "Time - Elapsed Time - Intro Play Game" at bounding box center [473, 335] width 167 height 126
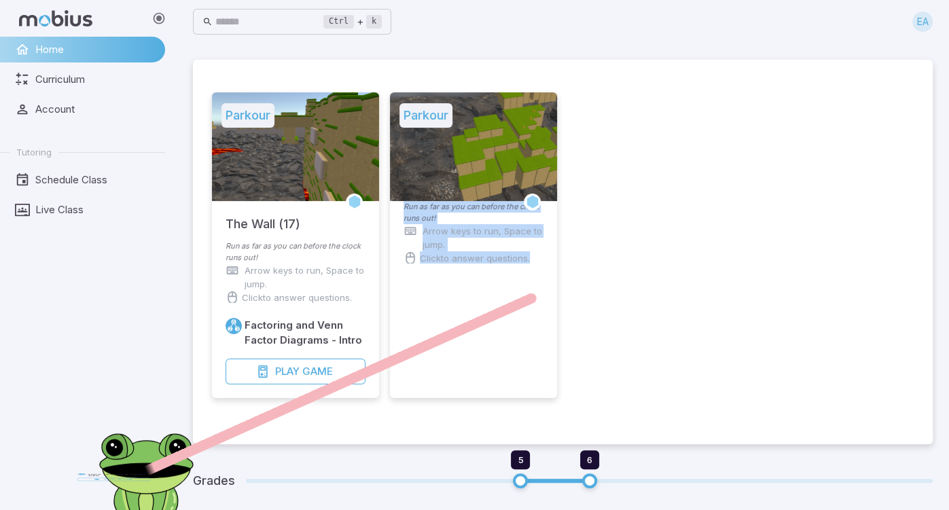
click at [538, 296] on div "Parkour Run as far as you can before the clock runs out! Arrow keys to run, Spa…" at bounding box center [473, 245] width 167 height 306
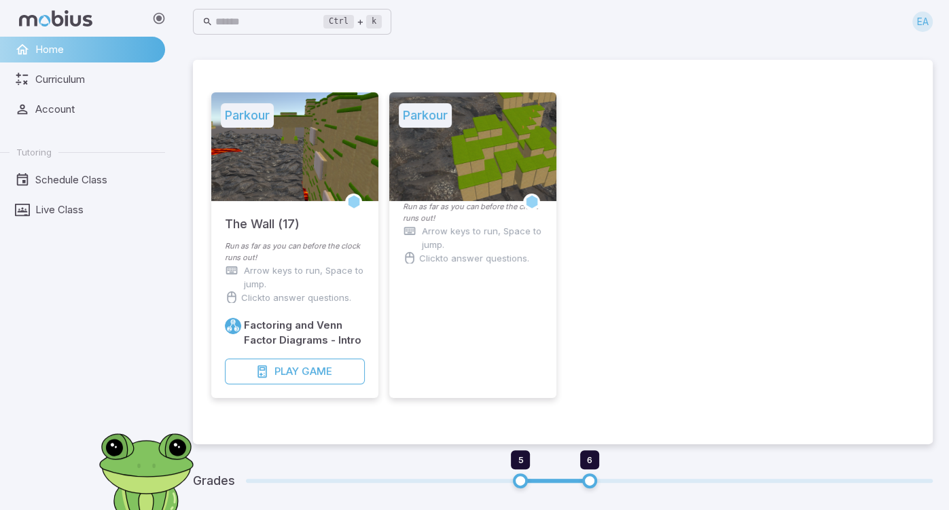
click at [538, 296] on div "Parkour Run as far as you can before the clock runs out! Arrow keys to run, Spa…" at bounding box center [472, 245] width 167 height 306
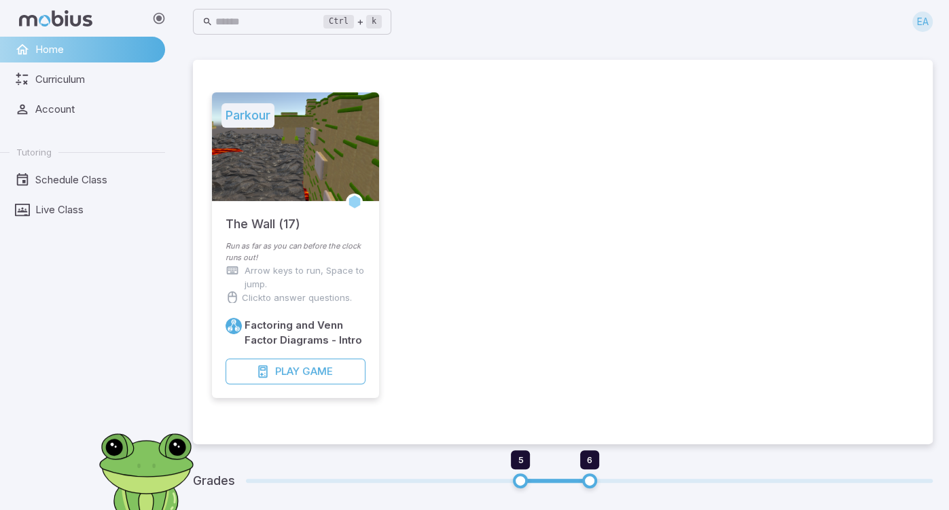
click at [375, 234] on div "The Wall (17)" at bounding box center [295, 220] width 167 height 39
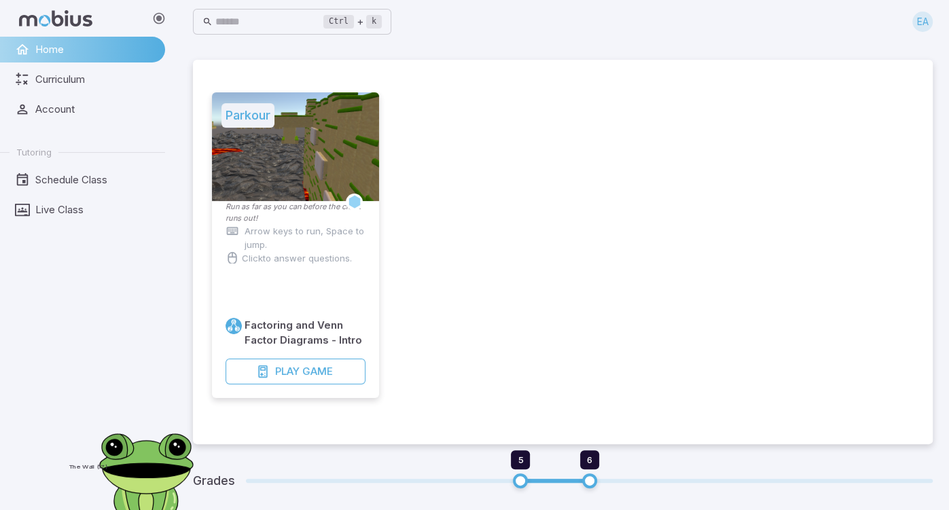
click at [347, 268] on div "Parkour Run as far as you can before the clock runs out! Arrow keys to run, Spa…" at bounding box center [295, 245] width 167 height 306
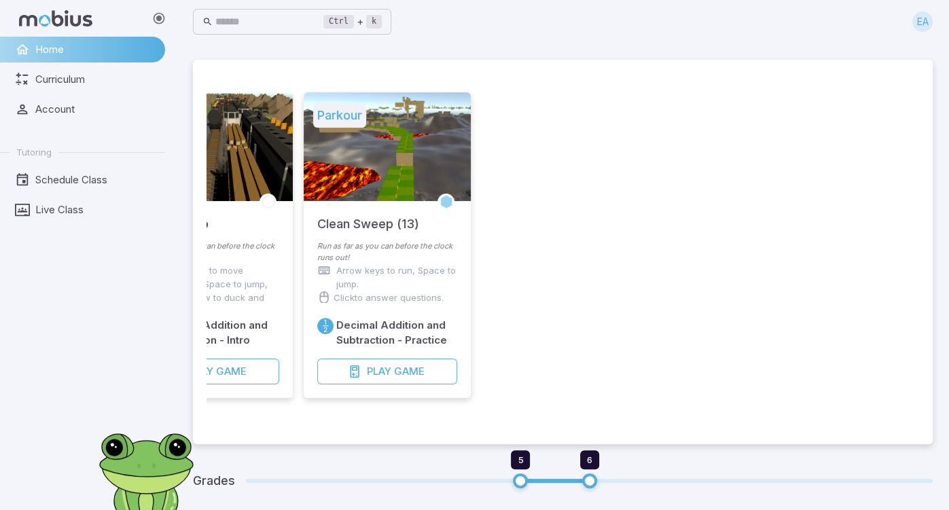
drag, startPoint x: 269, startPoint y: 212, endPoint x: 539, endPoint y: 253, distance: 272.9
click at [539, 253] on li at bounding box center [565, 253] width 178 height 322
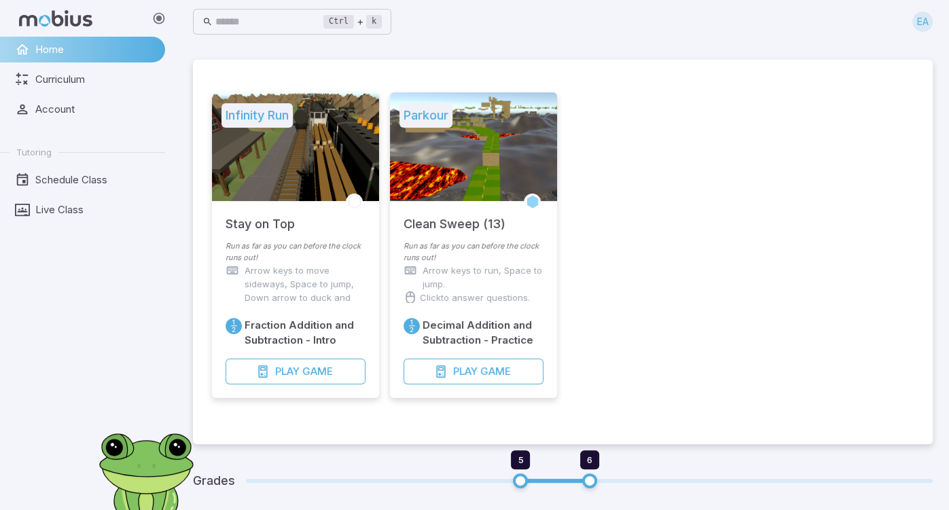
click at [548, 224] on div "Clean Sweep (13)" at bounding box center [473, 220] width 167 height 39
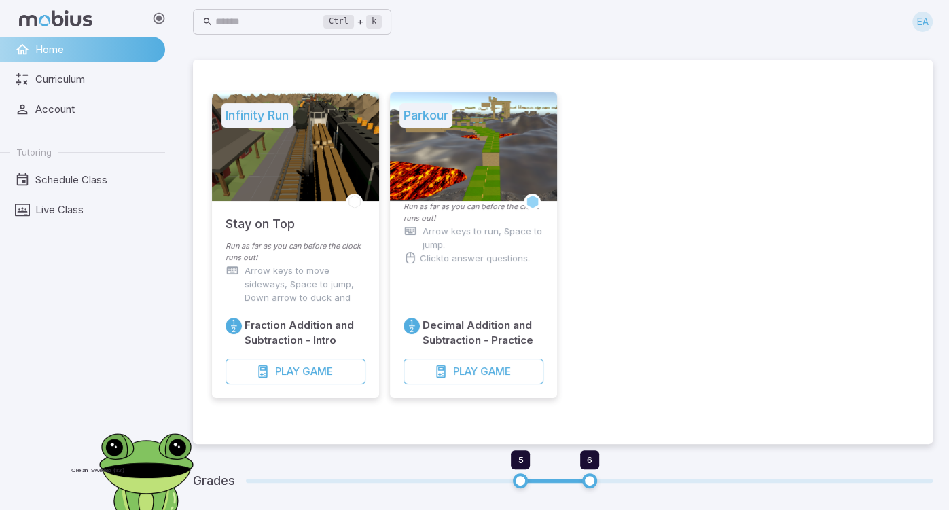
click at [548, 226] on div "Run as far as you can before the clock runs out! Arrow keys to run, Space to ju…" at bounding box center [473, 236] width 167 height 71
click at [547, 226] on div "Decimal Addition and Subtraction - Practice Play Game" at bounding box center [473, 299] width 167 height 197
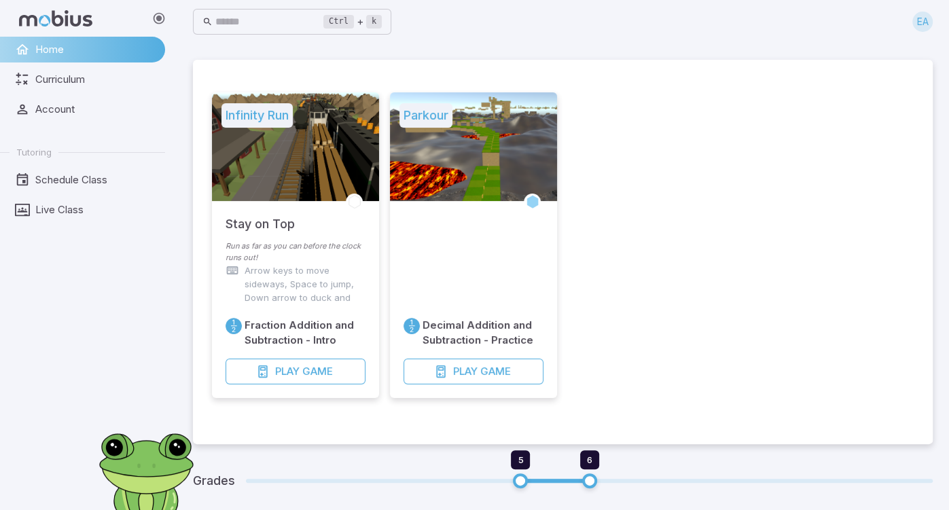
click at [546, 228] on div "Decimal Addition and Subtraction - Practice Play Game" at bounding box center [473, 299] width 167 height 197
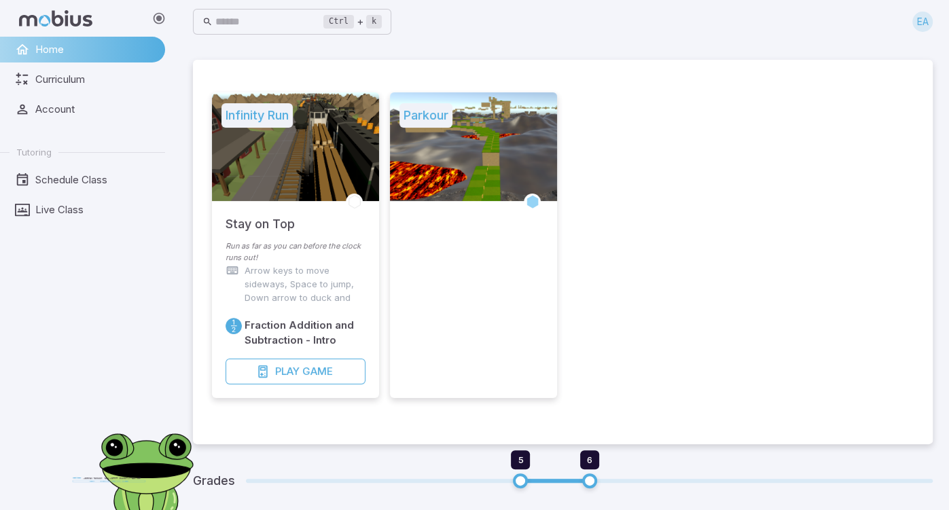
click at [493, 275] on div "Parkour" at bounding box center [473, 245] width 167 height 306
click at [491, 276] on div "Parkour" at bounding box center [473, 245] width 167 height 306
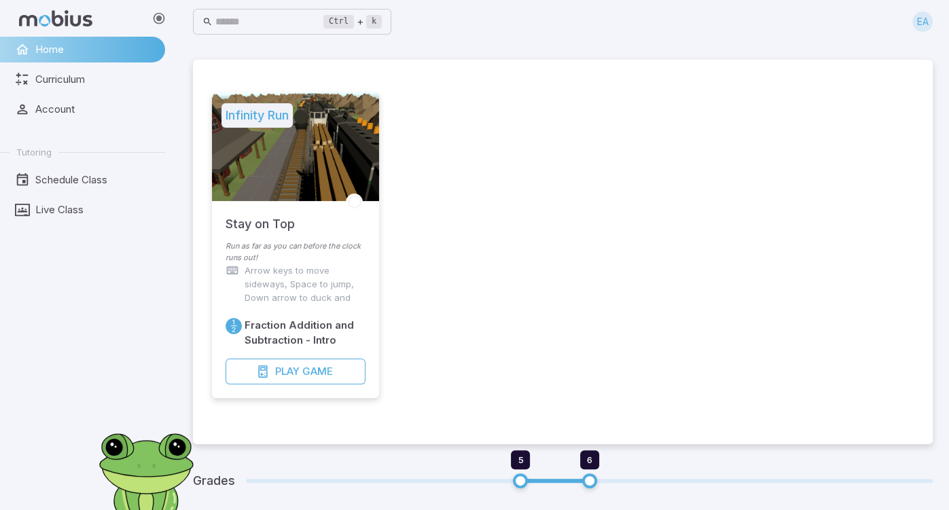
click at [360, 224] on div "Stay on Top" at bounding box center [295, 220] width 167 height 39
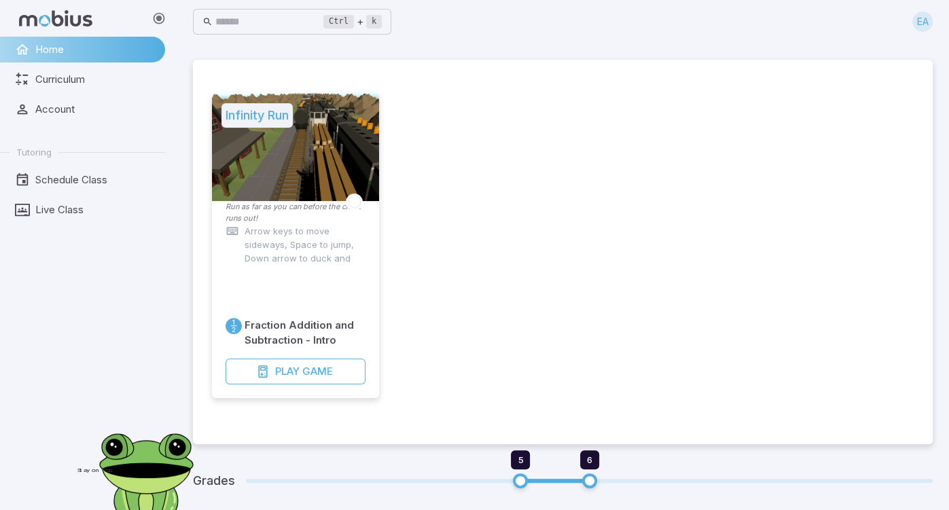
click at [359, 227] on p "Arrow keys to move sideways, Space to jump, Down arrow to duck and roll." at bounding box center [305, 251] width 121 height 54
click at [355, 236] on div at bounding box center [296, 231] width 140 height 14
click at [355, 236] on div "Click to answer questions." at bounding box center [296, 231] width 140 height 14
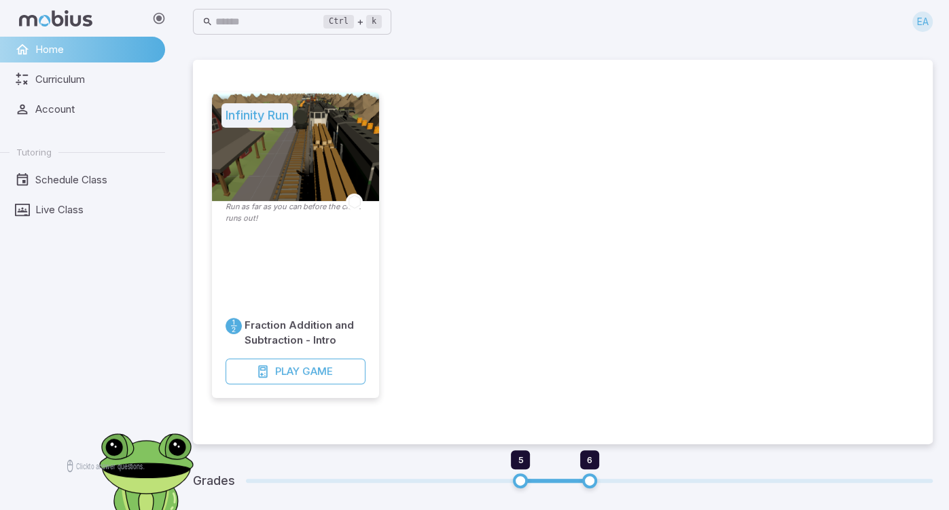
click at [355, 238] on div "Fraction Addition and Subtraction - Intro Play Game" at bounding box center [295, 315] width 167 height 166
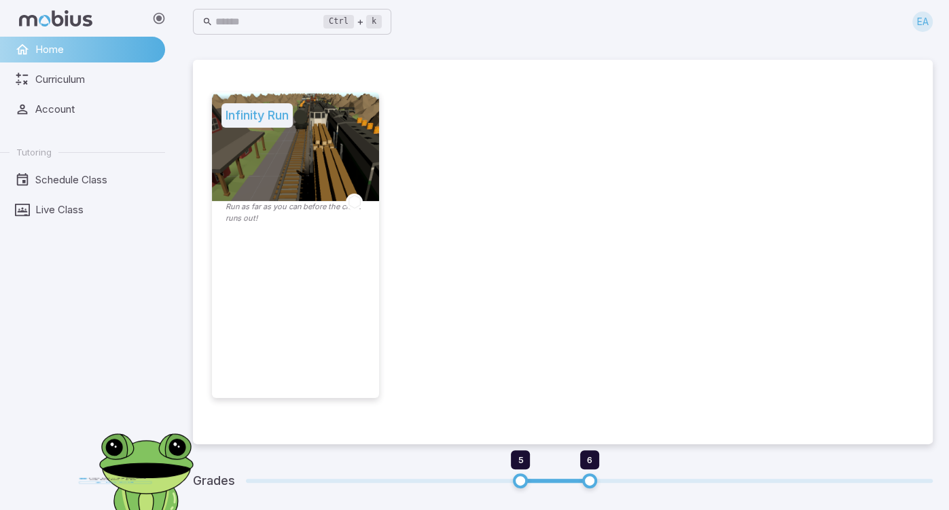
click at [355, 243] on div "Infinity Run Run as far as you can before the clock runs out!" at bounding box center [295, 245] width 167 height 306
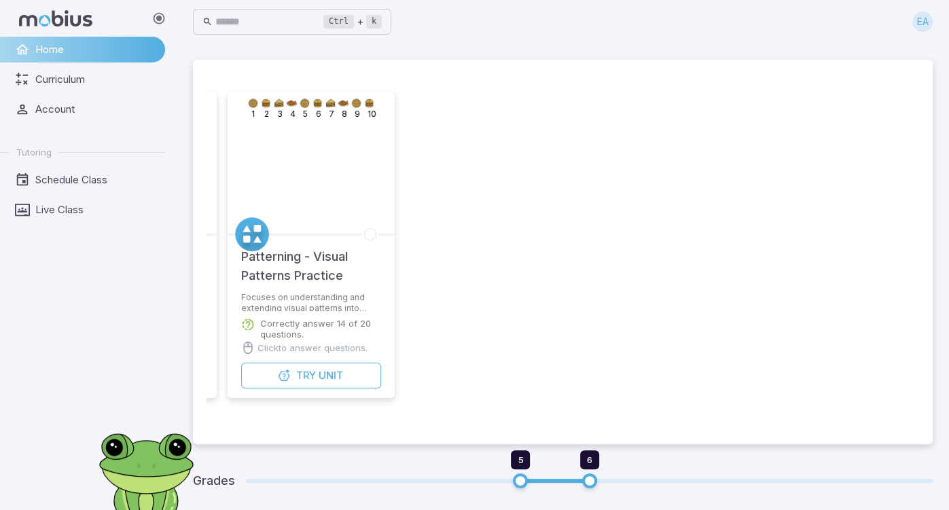
drag, startPoint x: 309, startPoint y: 194, endPoint x: 760, endPoint y: 232, distance: 453.5
click at [578, 230] on li at bounding box center [489, 253] width 178 height 322
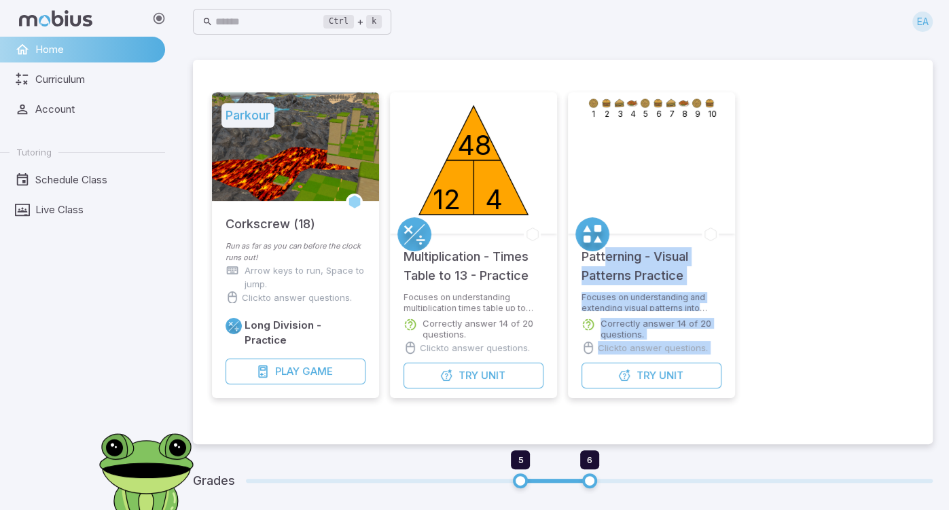
drag, startPoint x: 617, startPoint y: 254, endPoint x: 914, endPoint y: 266, distance: 297.2
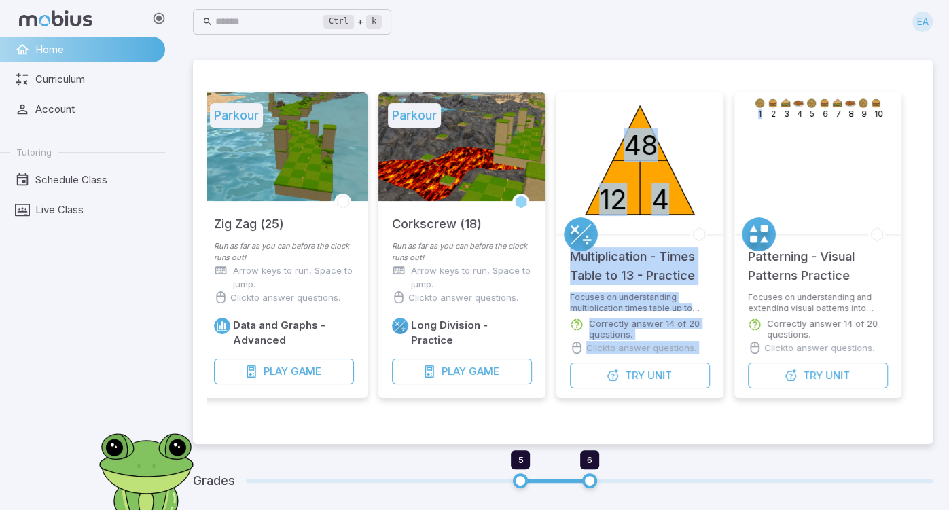
drag, startPoint x: 330, startPoint y: 130, endPoint x: 771, endPoint y: 198, distance: 447.0
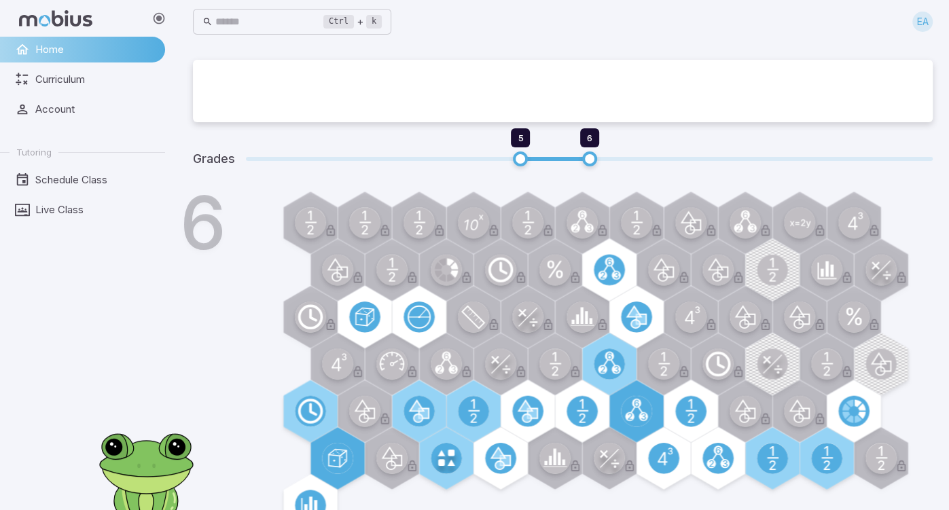
click at [299, 92] on div at bounding box center [563, 98] width 713 height 22
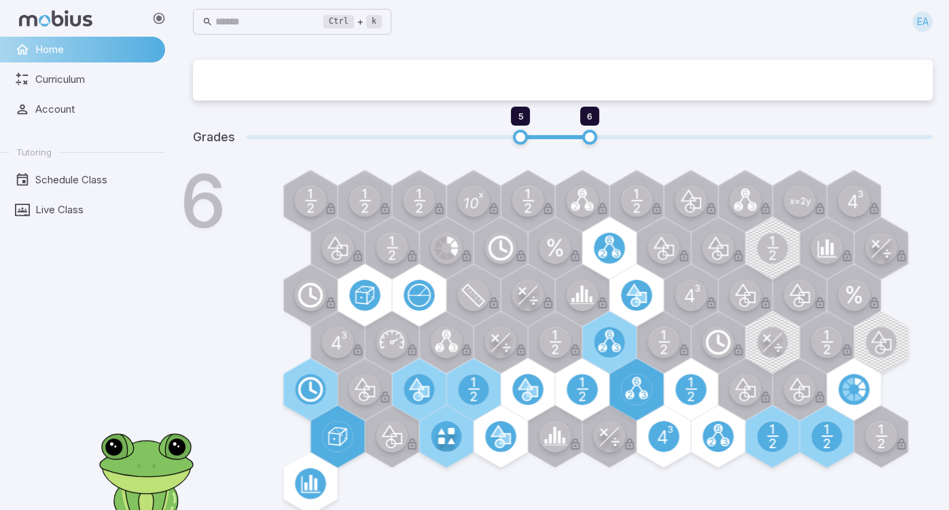
click at [315, 76] on div at bounding box center [563, 73] width 740 height 27
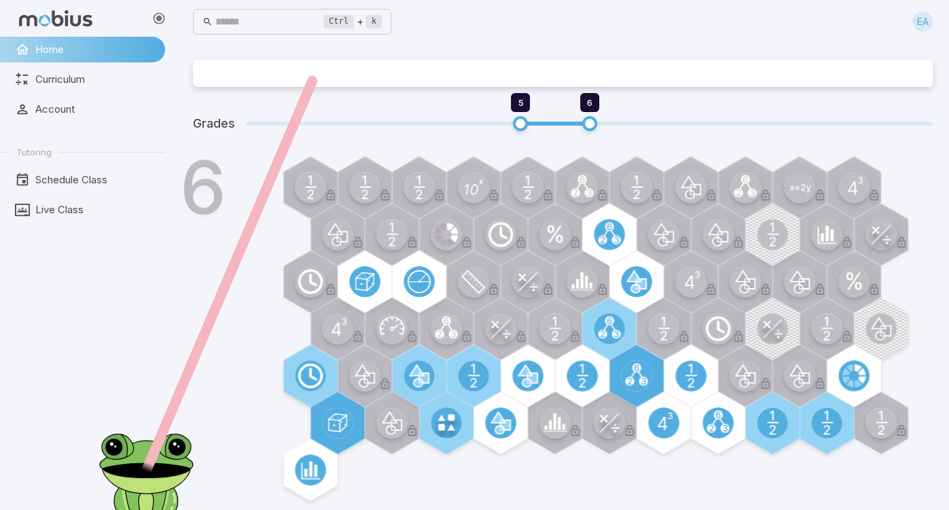
click at [315, 76] on div at bounding box center [563, 73] width 740 height 27
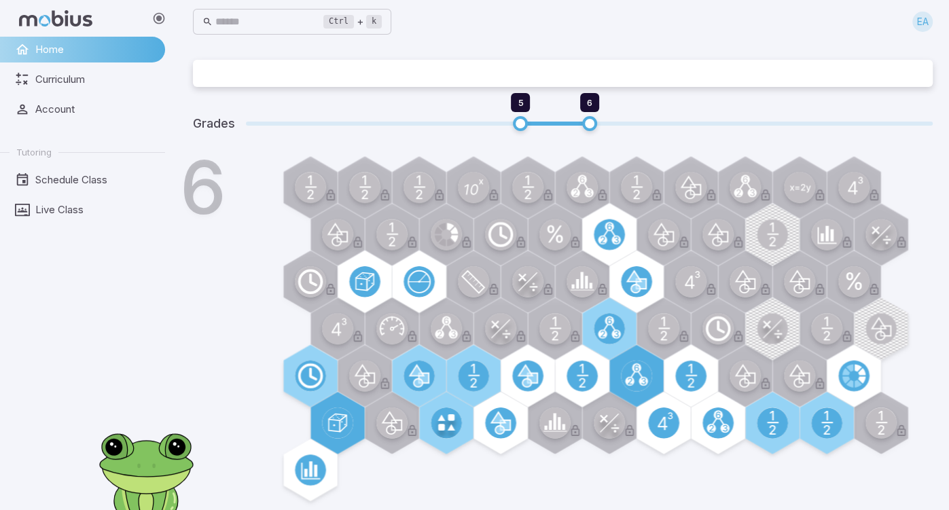
click at [315, 76] on div at bounding box center [563, 73] width 740 height 27
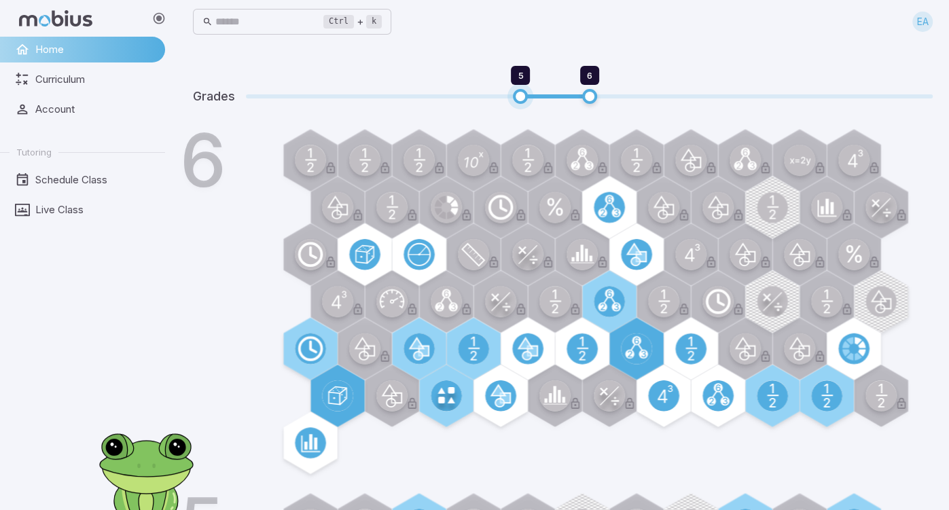
click at [529, 71] on span "5" at bounding box center [520, 75] width 19 height 19
click at [590, 76] on span "6" at bounding box center [589, 75] width 19 height 19
click at [591, 99] on span at bounding box center [589, 96] width 15 height 15
click at [523, 96] on span at bounding box center [520, 96] width 15 height 15
click at [559, 98] on span at bounding box center [555, 96] width 69 height 4
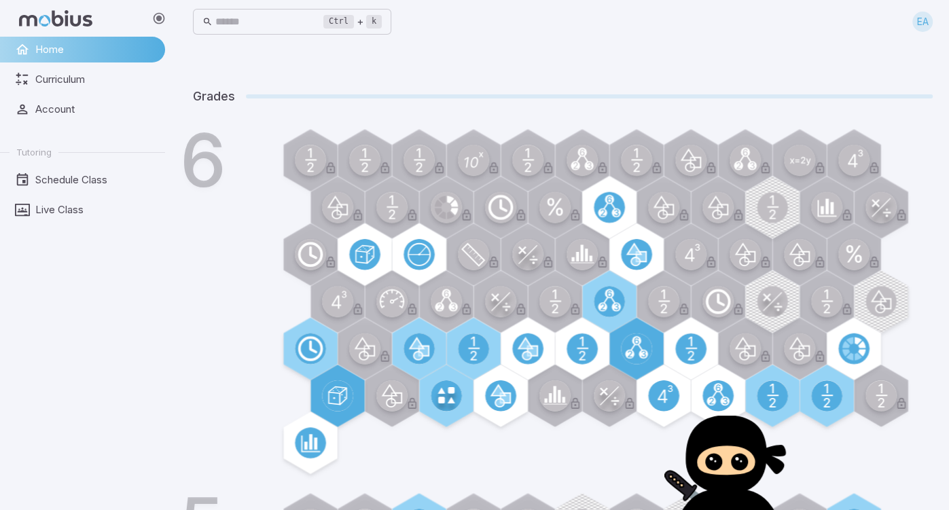
click at [599, 25] on div "Ctrl + k ​ EA" at bounding box center [563, 22] width 740 height 30
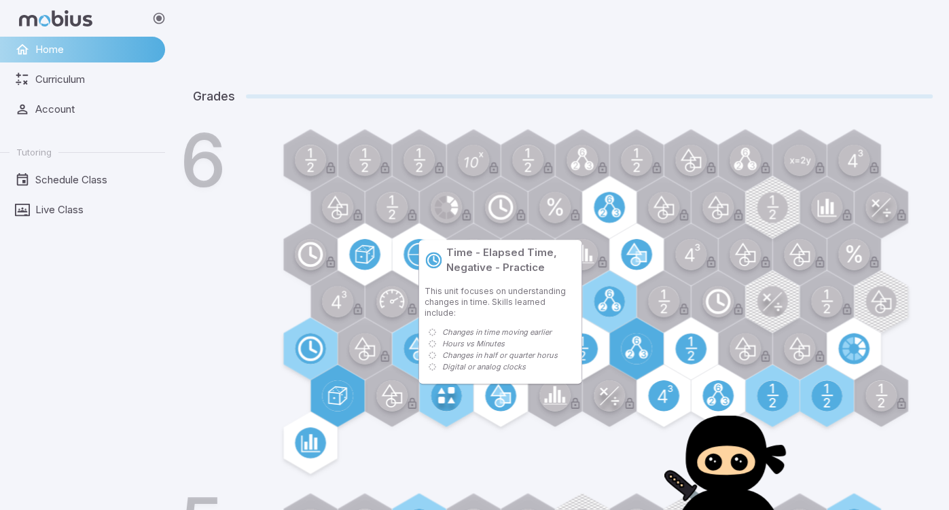
click at [524, 222] on div at bounding box center [501, 208] width 63 height 63
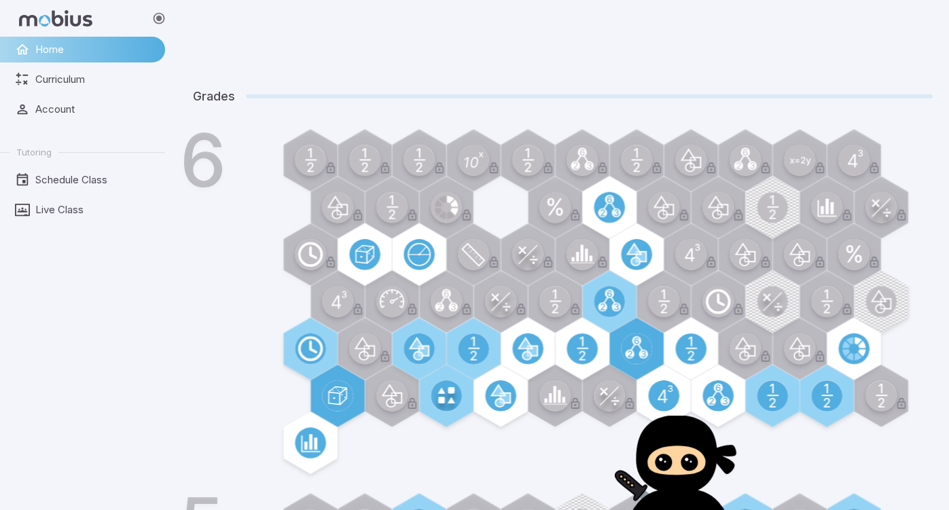
drag, startPoint x: 183, startPoint y: 154, endPoint x: 200, endPoint y: 152, distance: 17.2
click at [183, 155] on h1 "6" at bounding box center [203, 160] width 47 height 73
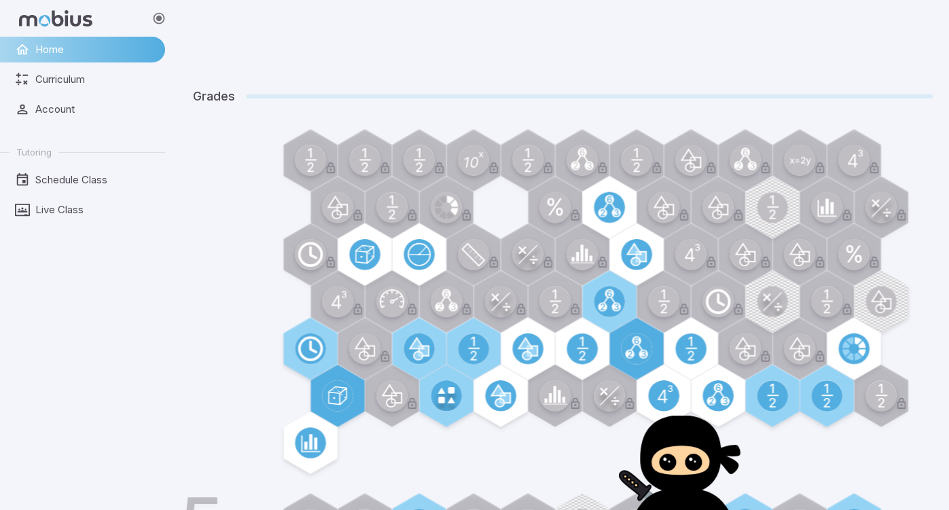
click at [206, 102] on h5 "Grades" at bounding box center [214, 96] width 42 height 19
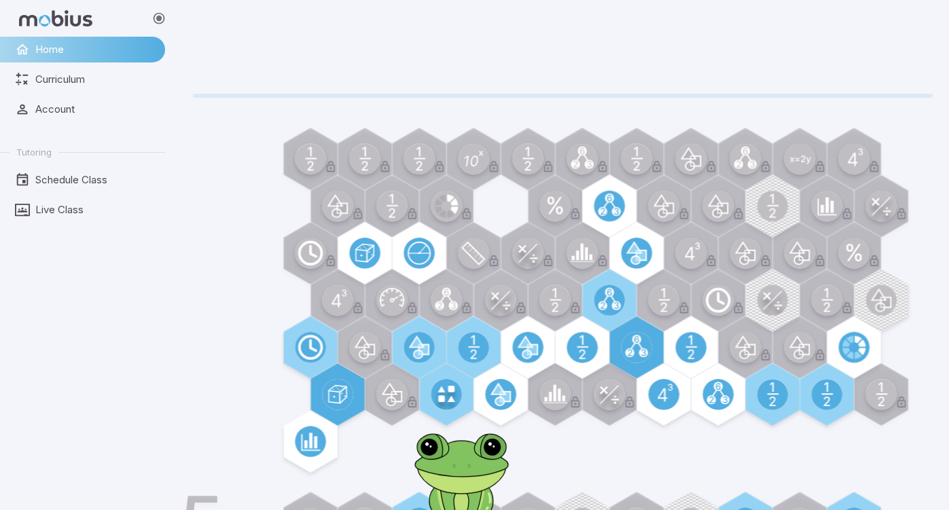
click at [679, 35] on div at bounding box center [563, 21] width 740 height 43
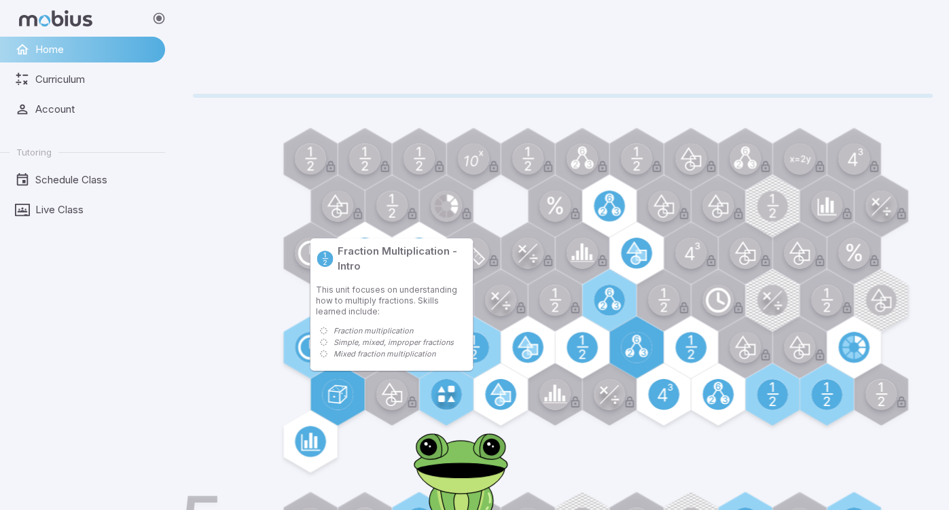
click at [375, 176] on div at bounding box center [365, 159] width 63 height 63
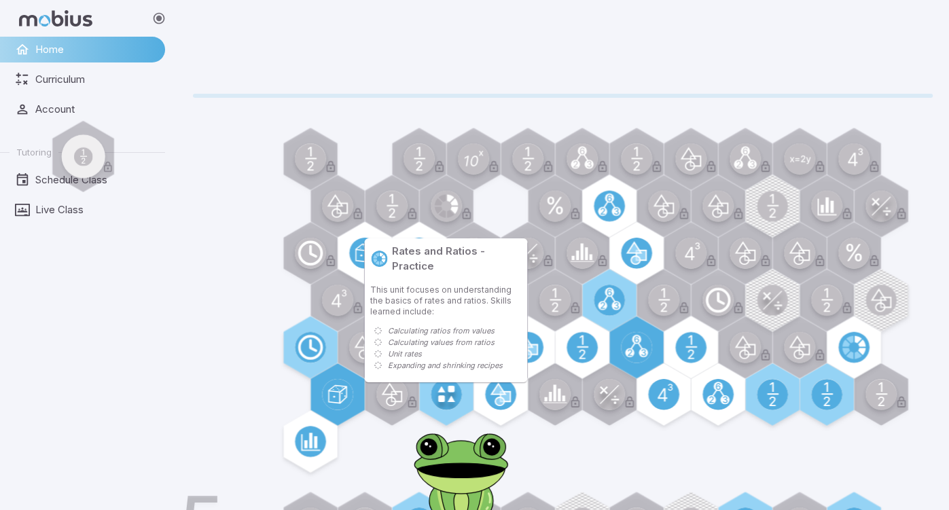
click at [450, 178] on div at bounding box center [446, 206] width 63 height 63
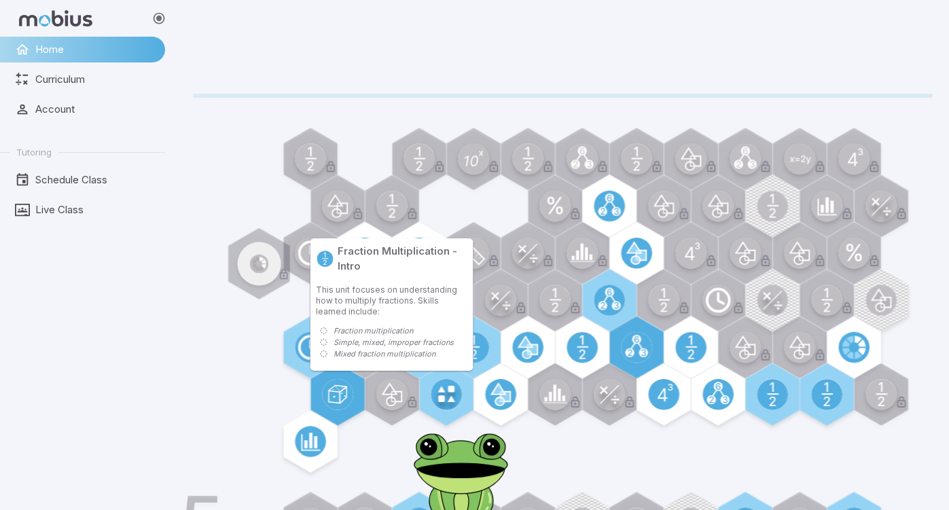
click at [401, 208] on circle at bounding box center [391, 206] width 31 height 31
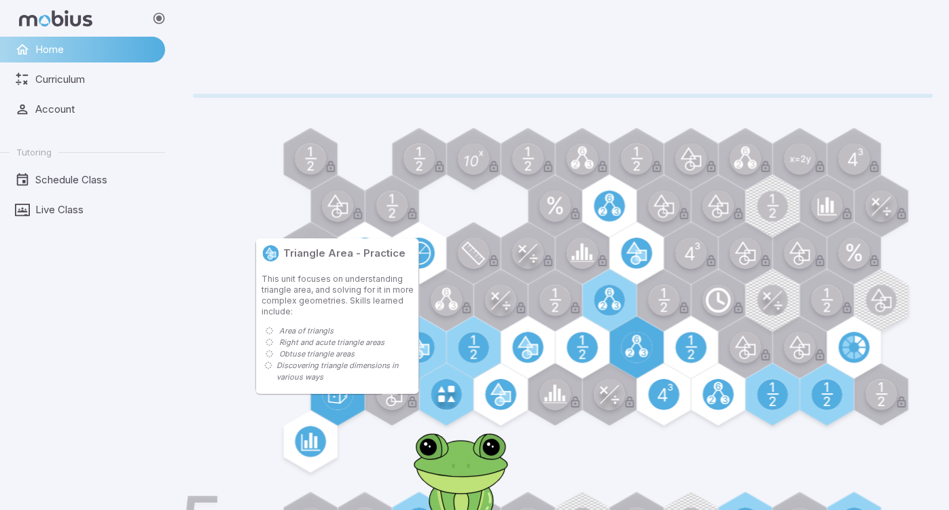
drag, startPoint x: 318, startPoint y: 224, endPoint x: 325, endPoint y: 213, distance: 12.6
click at [318, 224] on div at bounding box center [337, 206] width 63 height 63
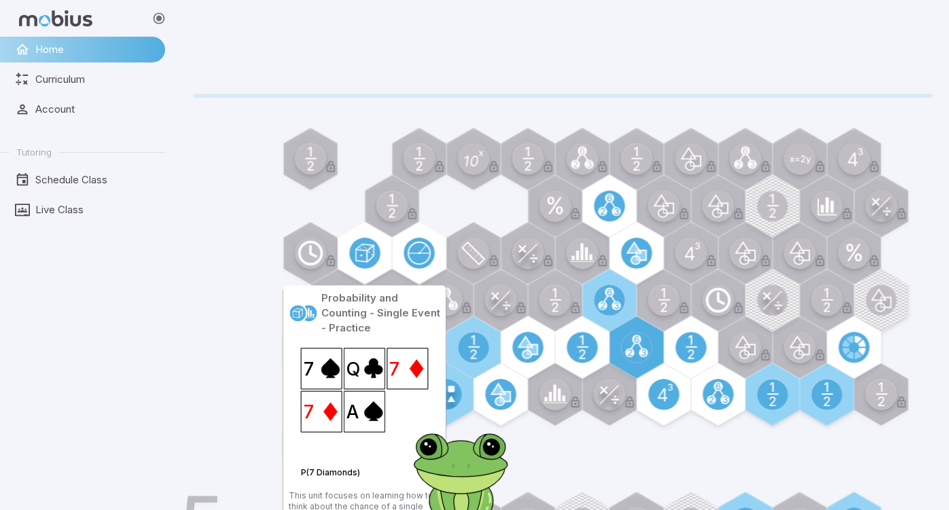
click at [384, 215] on circle at bounding box center [391, 206] width 31 height 31
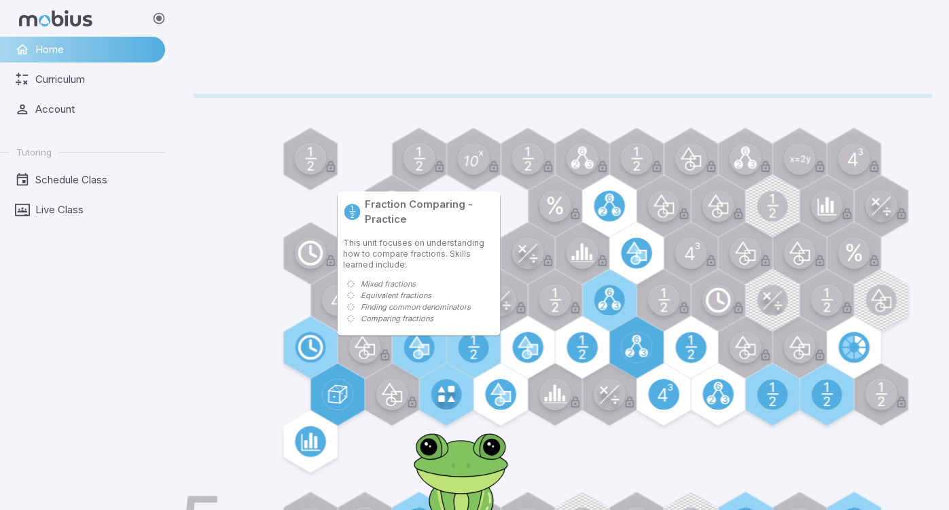
click at [403, 190] on div "Fraction Comparing - Practice This unit focuses on understanding how to compare…" at bounding box center [419, 262] width 166 height 144
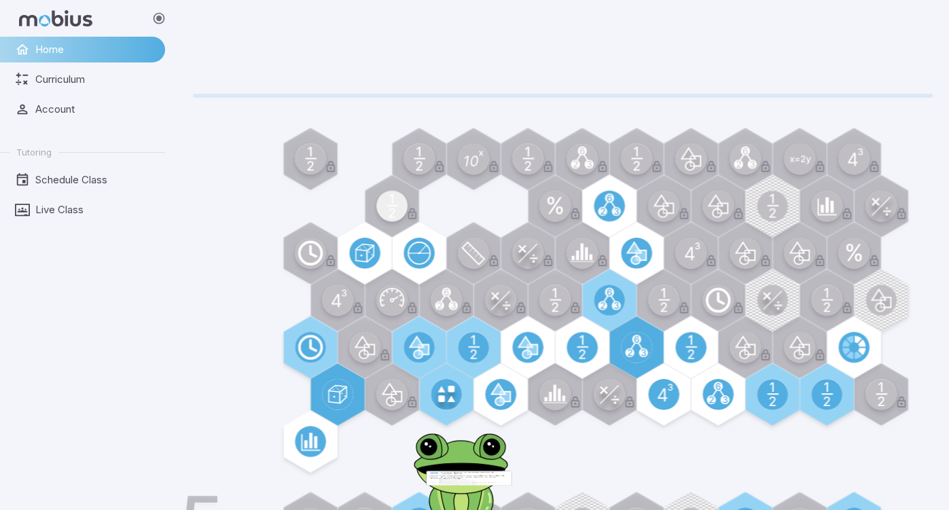
click at [429, 166] on circle at bounding box center [419, 159] width 31 height 31
